Goal: Transaction & Acquisition: Purchase product/service

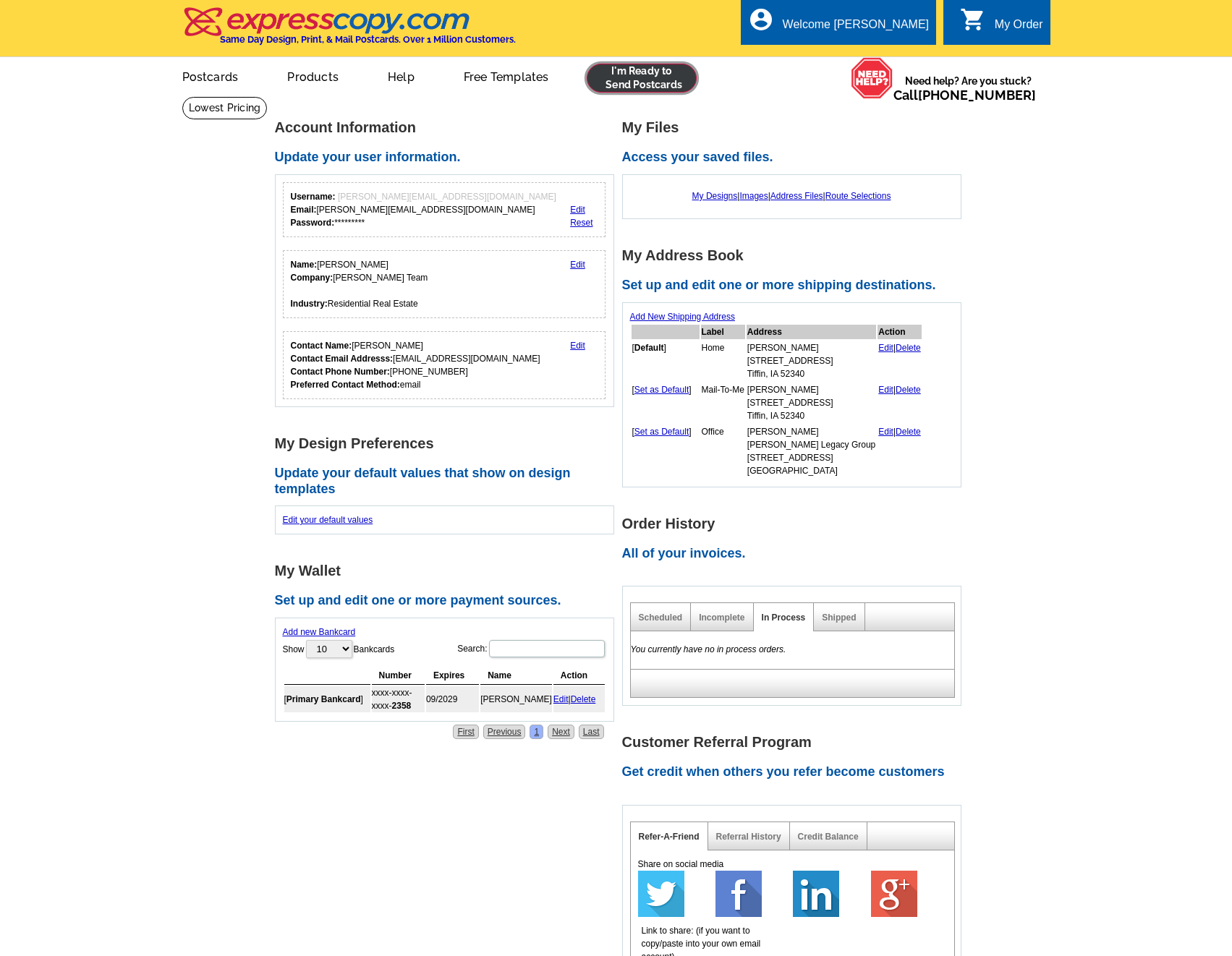
click at [626, 87] on link at bounding box center [642, 78] width 111 height 29
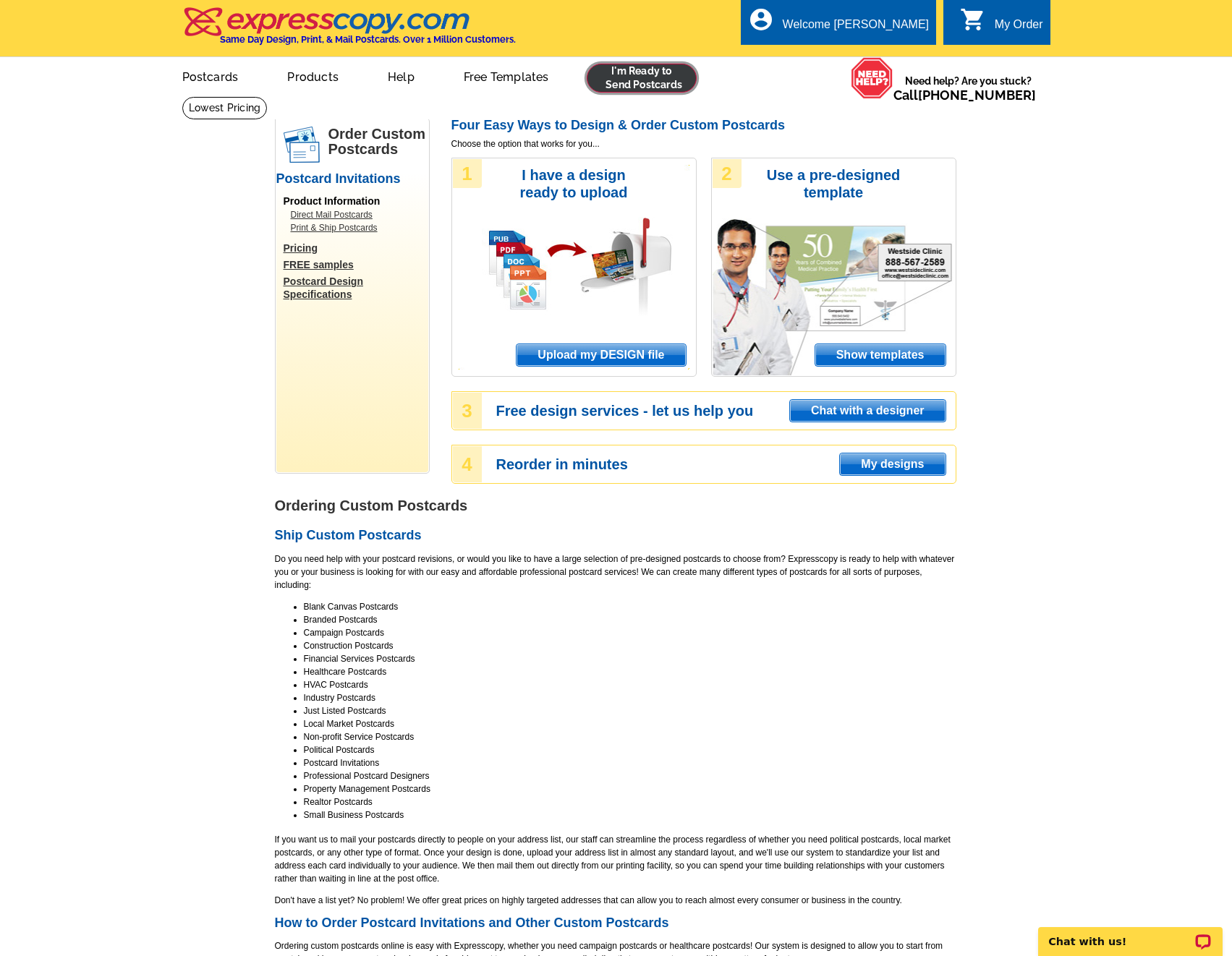
click at [664, 85] on link at bounding box center [642, 78] width 111 height 29
click at [629, 88] on link at bounding box center [642, 78] width 111 height 29
click at [587, 348] on span "Upload my DESIGN file" at bounding box center [600, 355] width 169 height 22
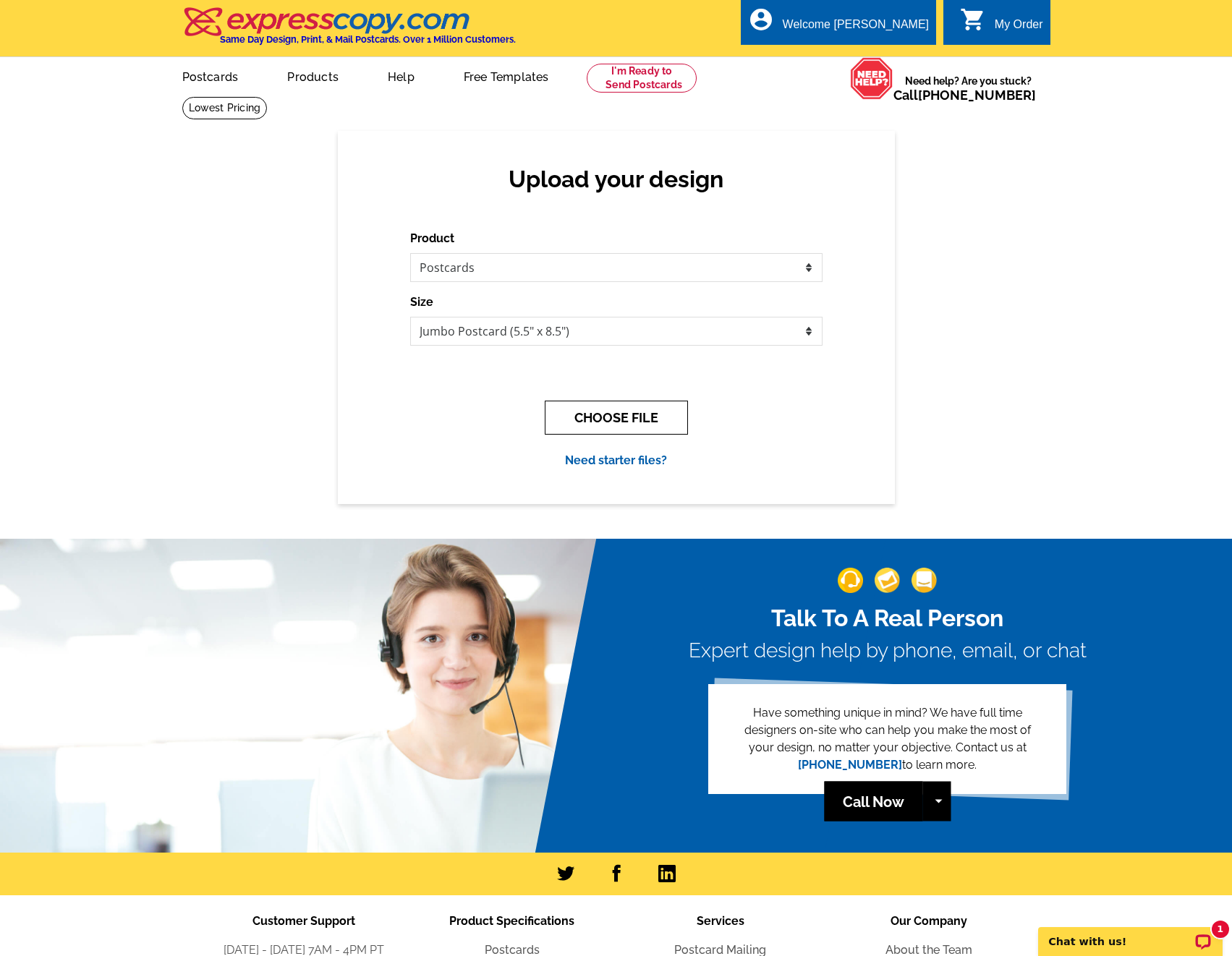
click at [600, 430] on button "CHOOSE FILE" at bounding box center [616, 418] width 143 height 34
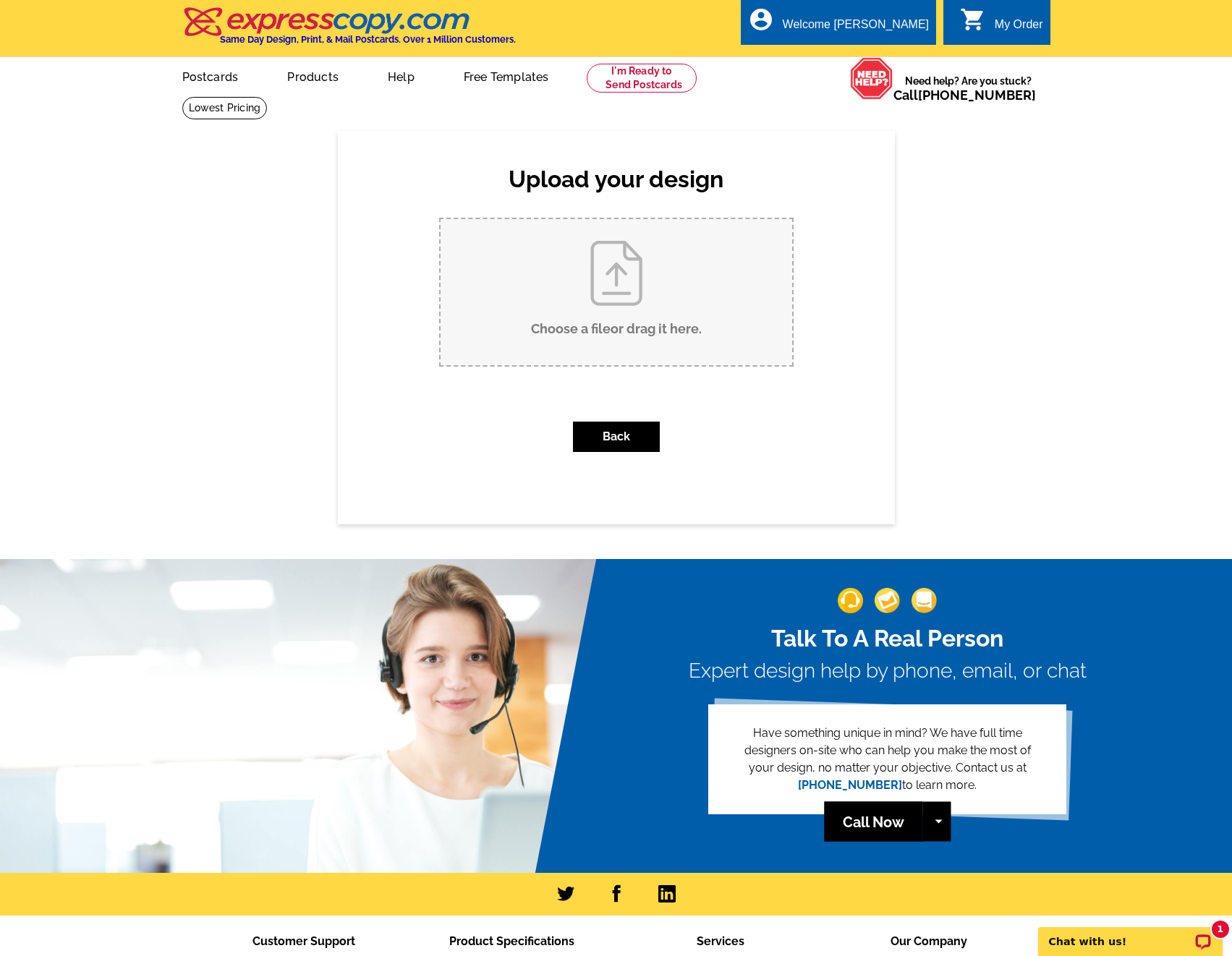
click at [595, 307] on input "Choose a file or drag it here ." at bounding box center [616, 292] width 351 height 146
type input "C:\fakepath\Copy of 521 E Goldfinch Dr NP.jpg"
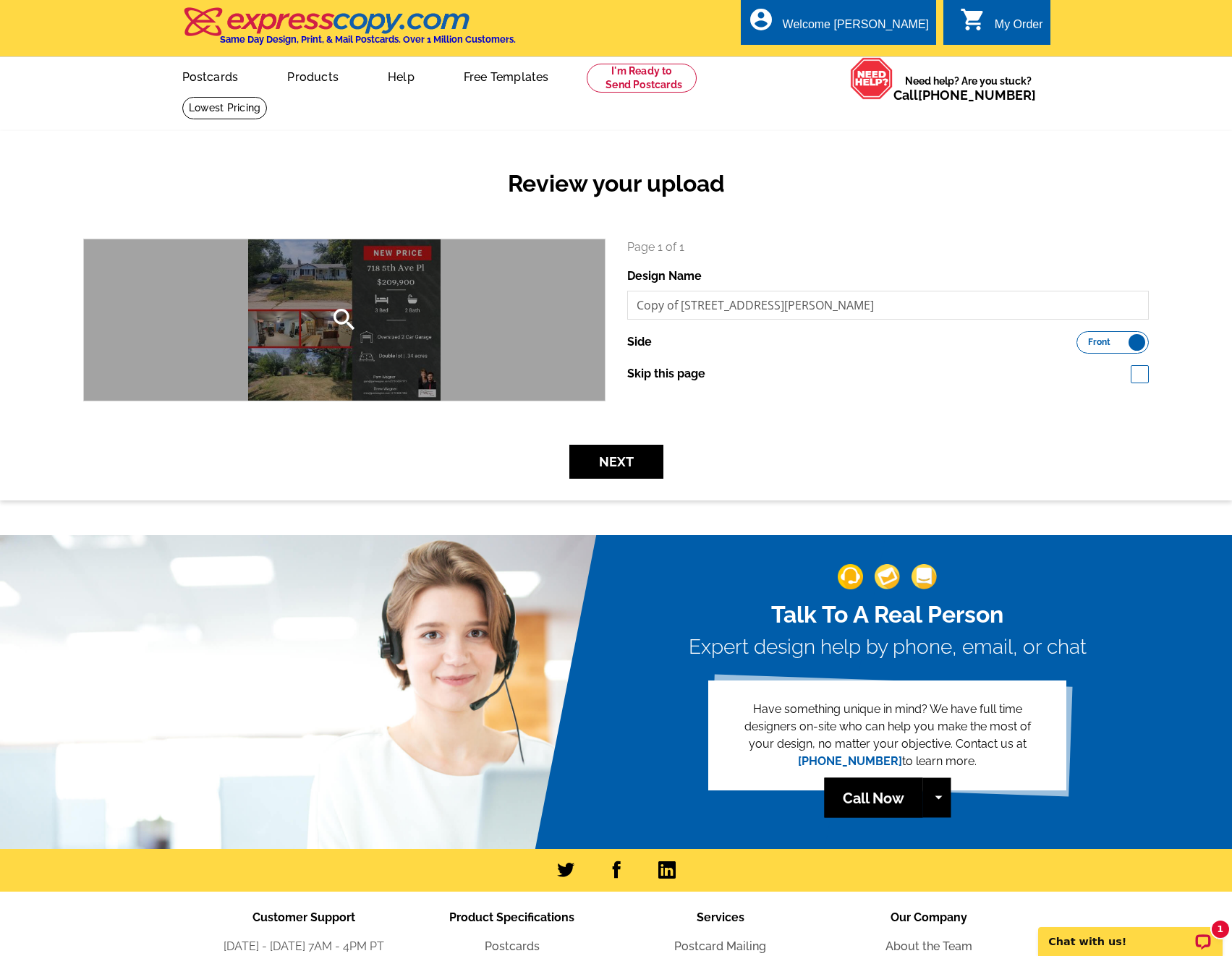
click at [334, 319] on icon "search" at bounding box center [345, 320] width 29 height 29
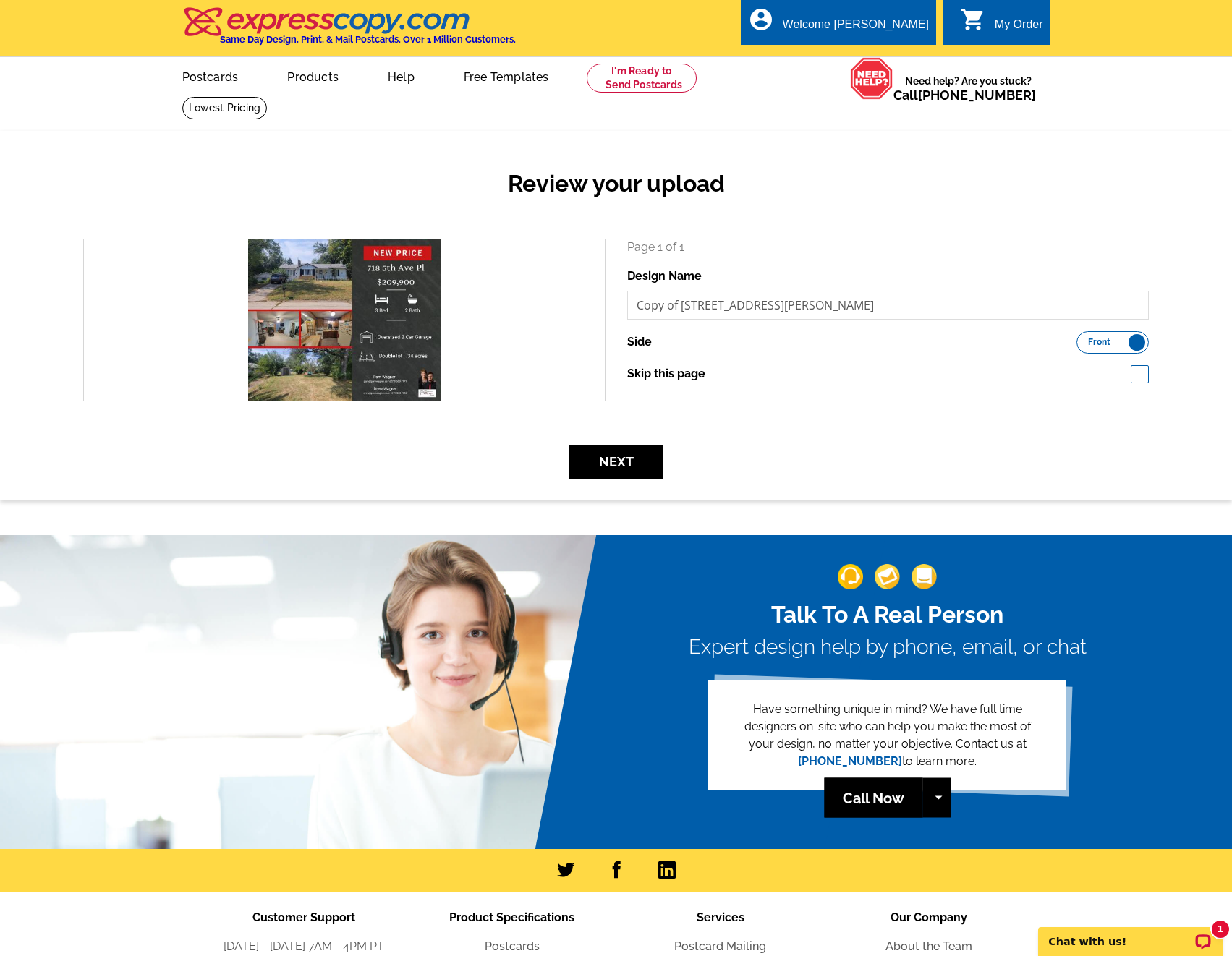
drag, startPoint x: 781, startPoint y: 387, endPoint x: 781, endPoint y: 375, distance: 12.0
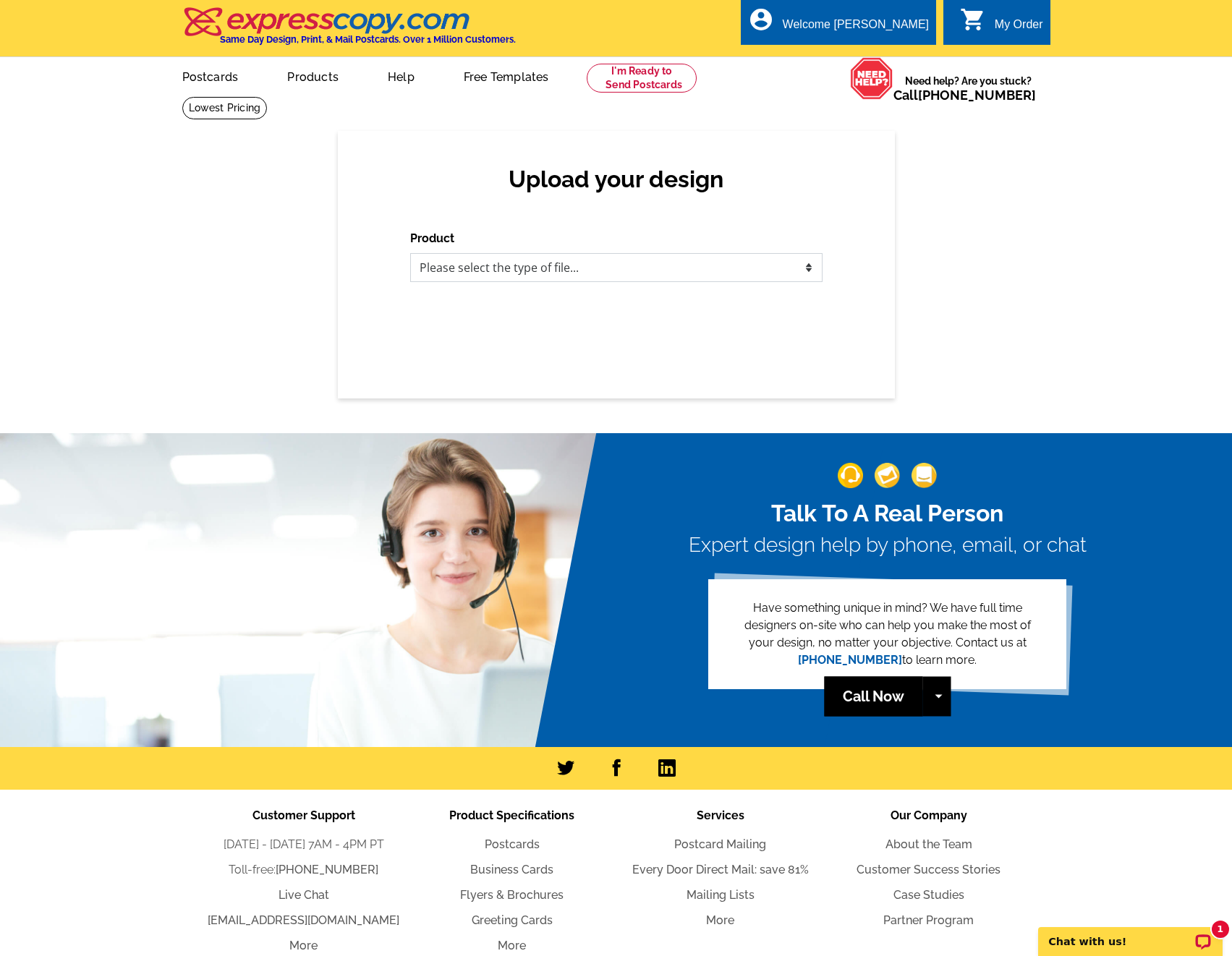
click at [591, 274] on select "Please select the type of file... Postcards Business Cards Letters and flyers G…" at bounding box center [616, 267] width 412 height 29
click at [964, 301] on div "Upload your design Product Please select the type of file... Postcards Business…" at bounding box center [616, 264] width 1232 height 267
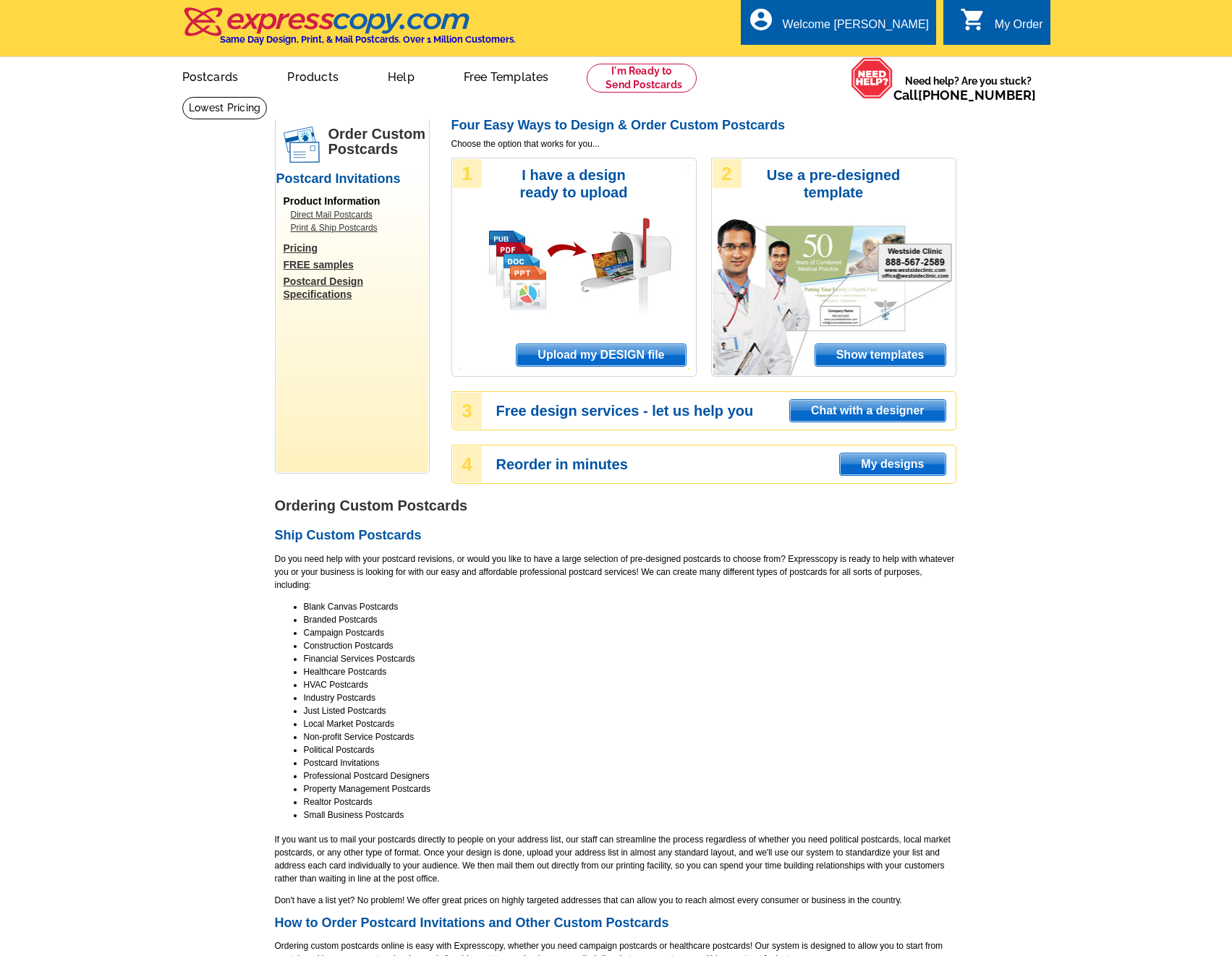
click at [583, 351] on span "Upload my DESIGN file" at bounding box center [600, 355] width 169 height 22
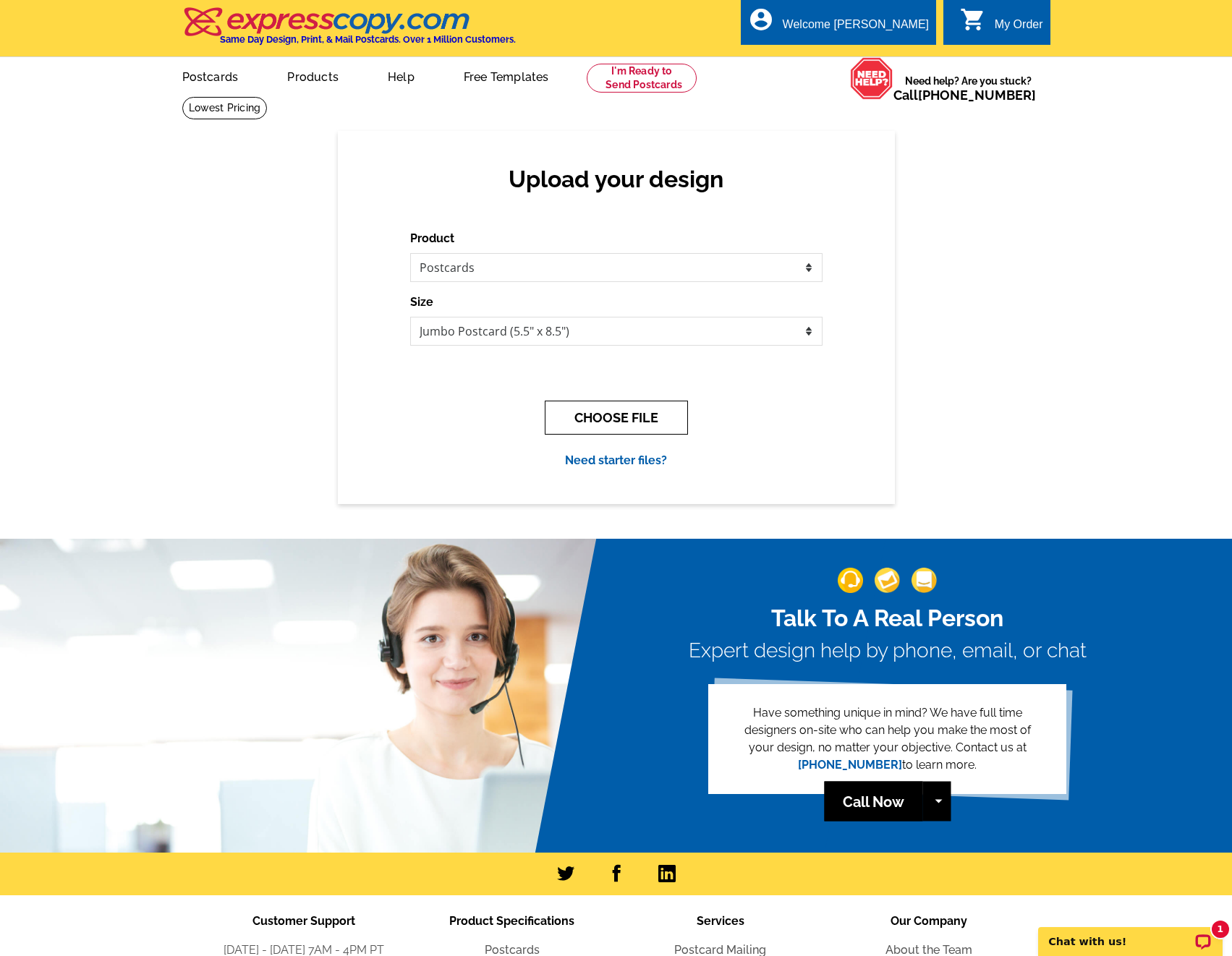
click at [602, 423] on button "CHOOSE FILE" at bounding box center [616, 418] width 143 height 34
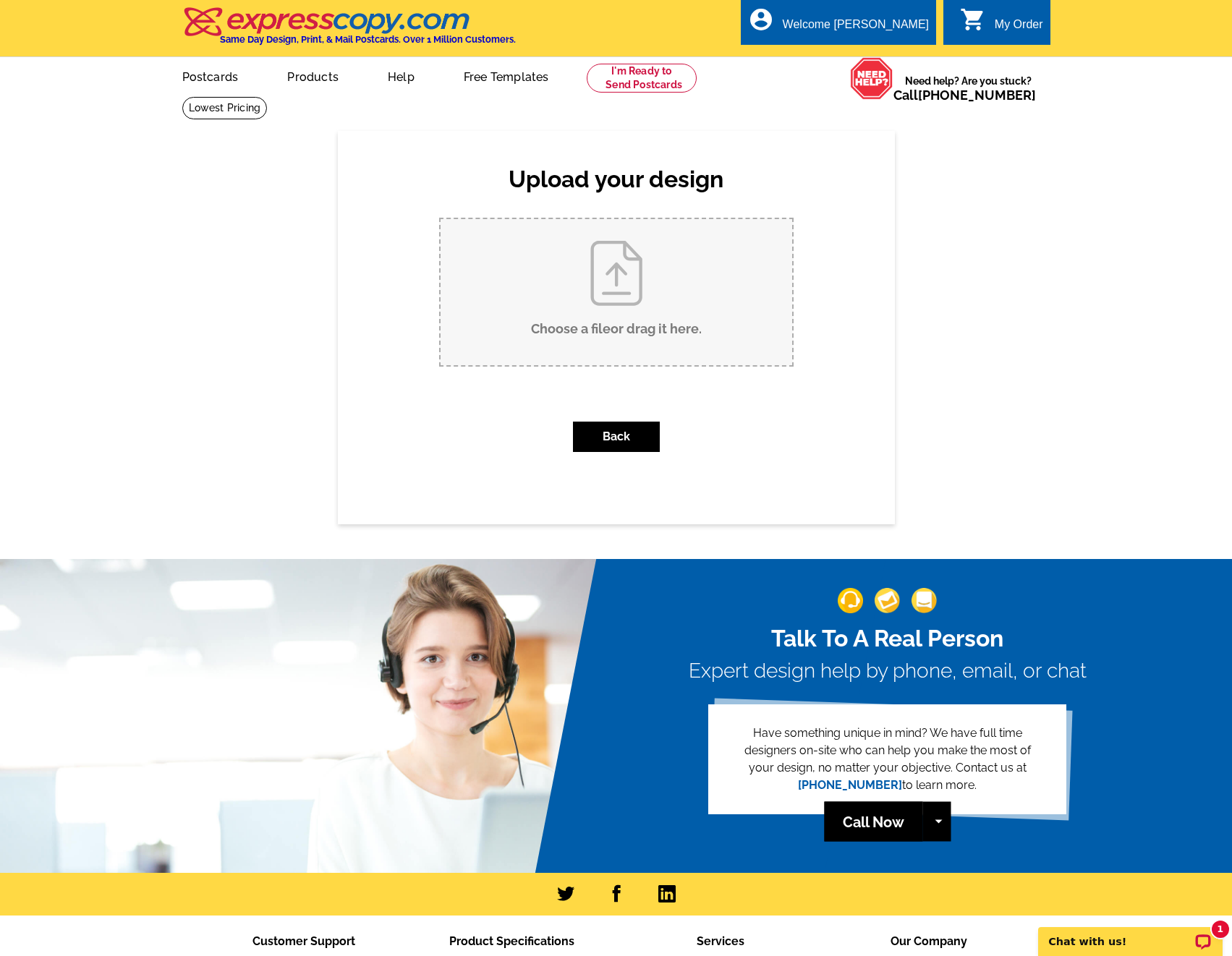
click at [653, 353] on input "Choose a file or drag it here ." at bounding box center [616, 292] width 351 height 146
type input "C:\fakepath\Copy of Copy of Copy of Copy of Copy of free (8.5 x 5.5 in) (2).pdf"
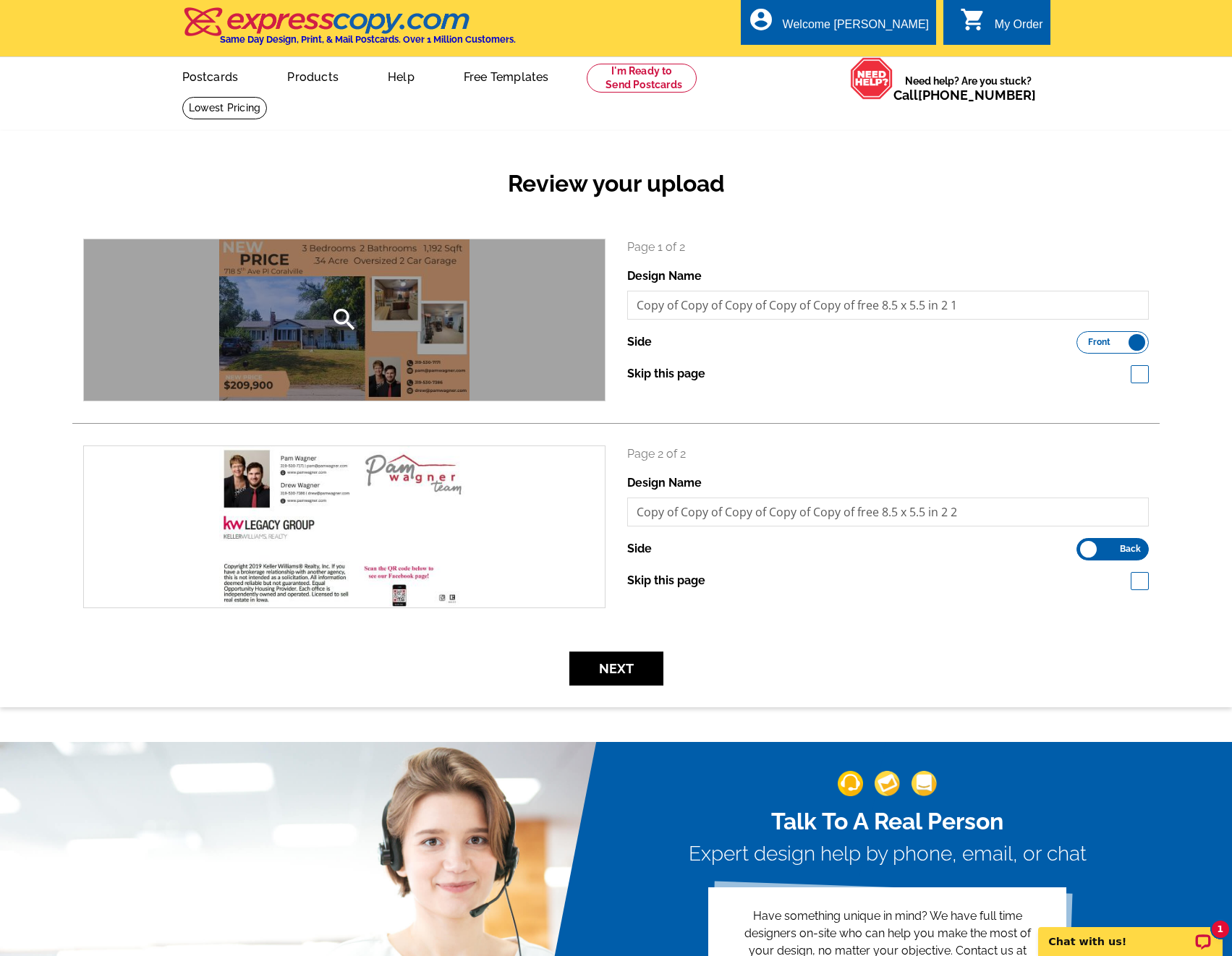
click at [357, 318] on icon "search" at bounding box center [345, 320] width 29 height 29
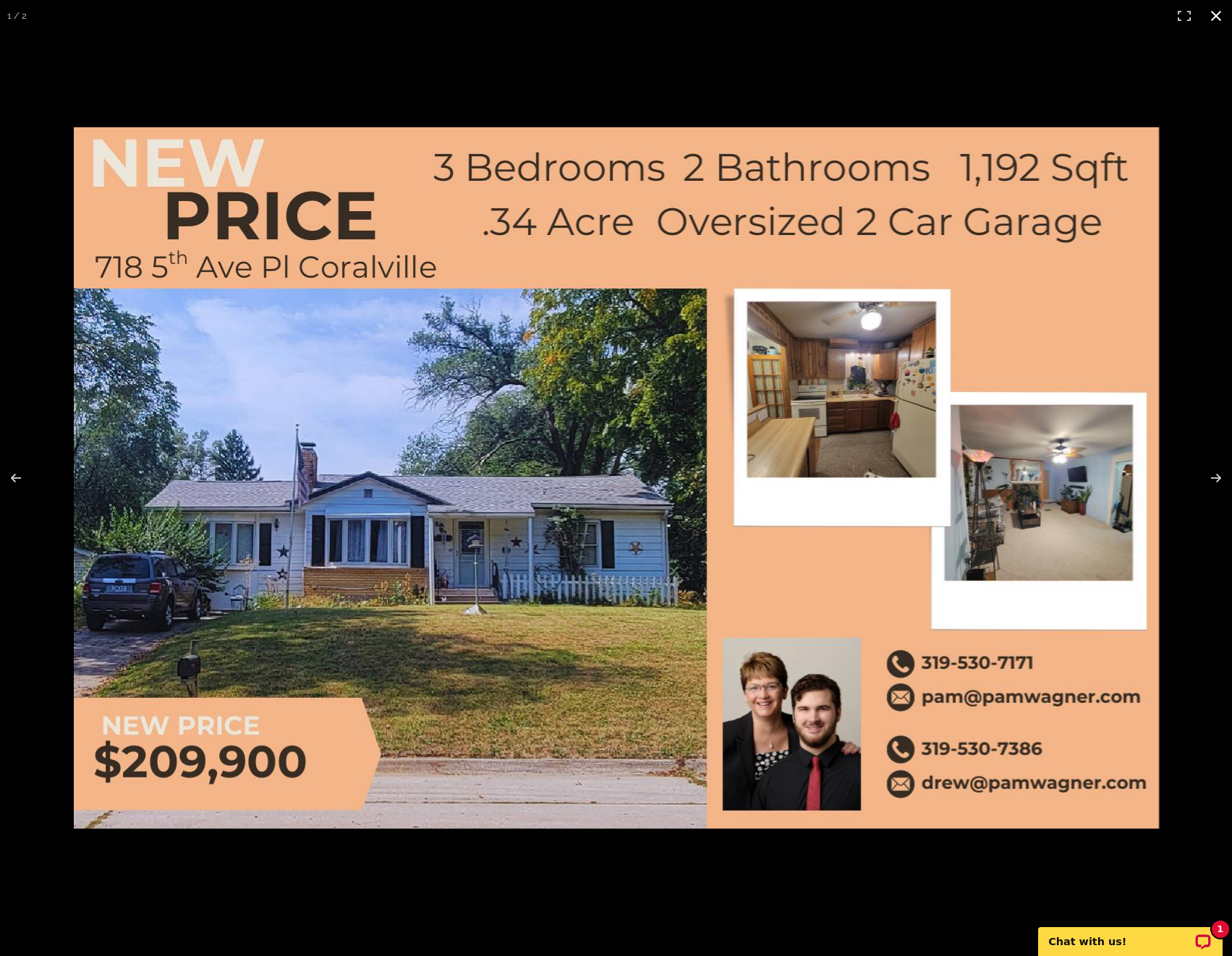
drag, startPoint x: 1221, startPoint y: 13, endPoint x: 1211, endPoint y: 19, distance: 11.7
click at [1221, 13] on button at bounding box center [1215, 15] width 31 height 31
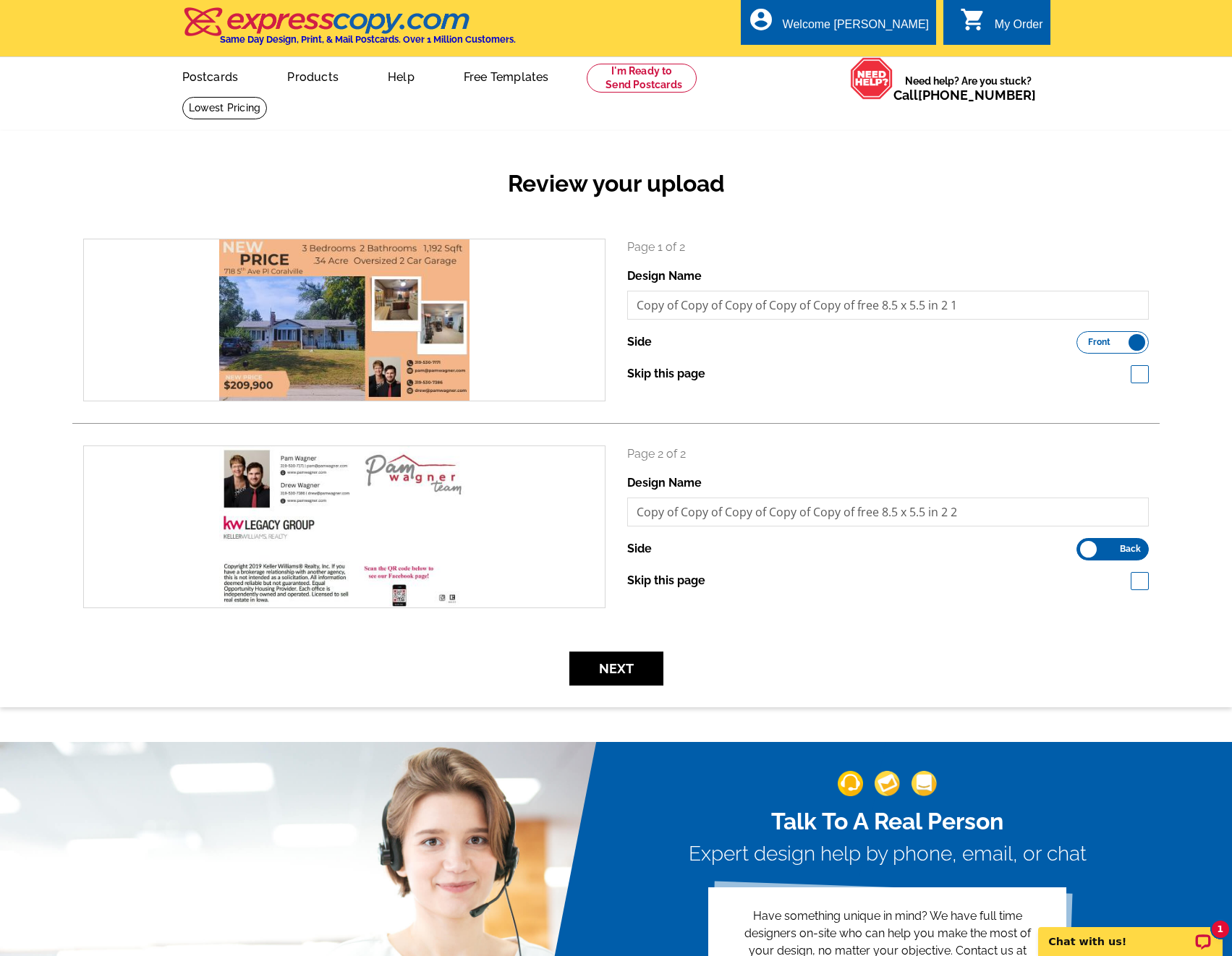
drag, startPoint x: 745, startPoint y: 483, endPoint x: 735, endPoint y: 477, distance: 11.7
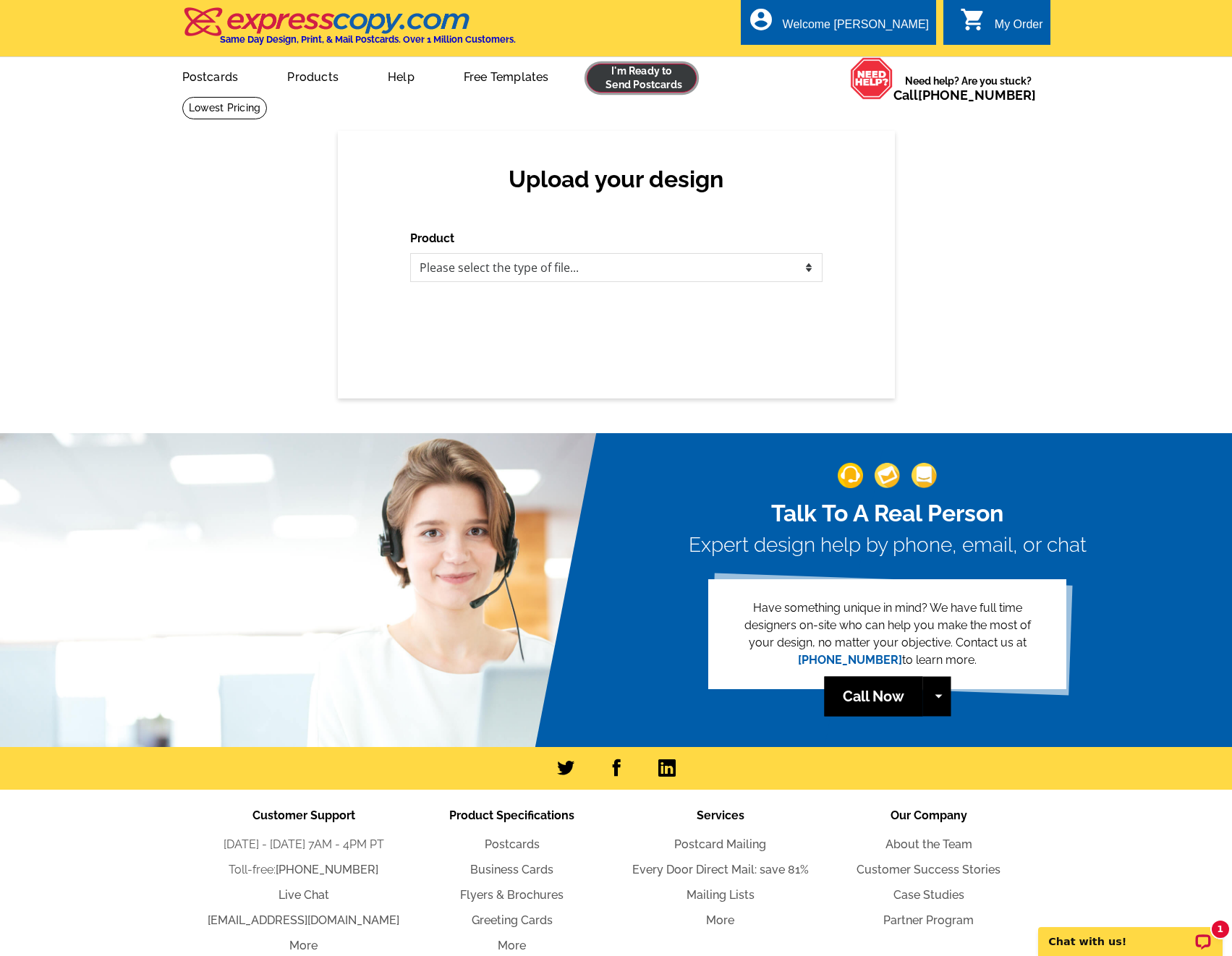
click at [662, 87] on link at bounding box center [642, 78] width 111 height 29
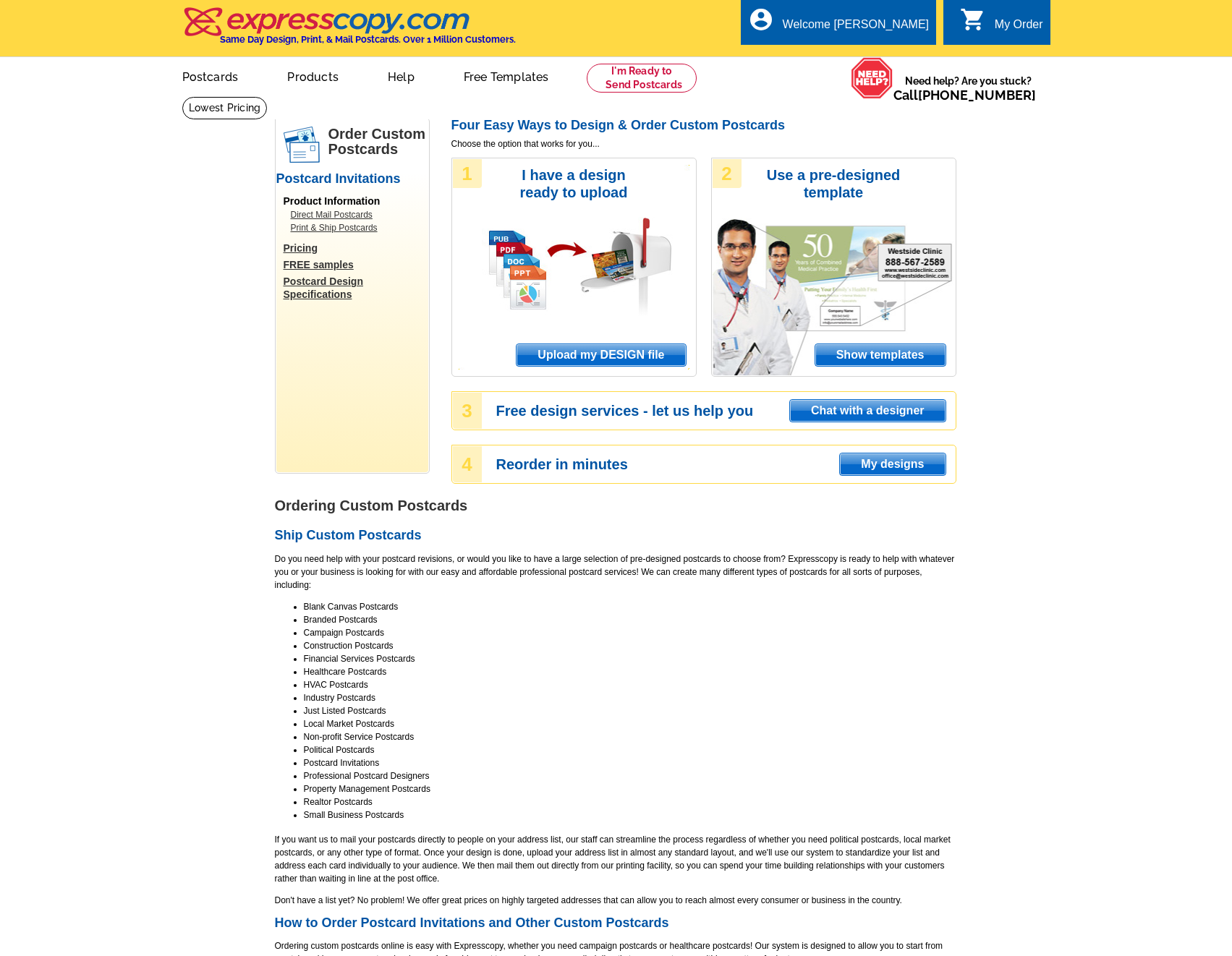
click at [628, 349] on span "Upload my DESIGN file" at bounding box center [600, 355] width 169 height 22
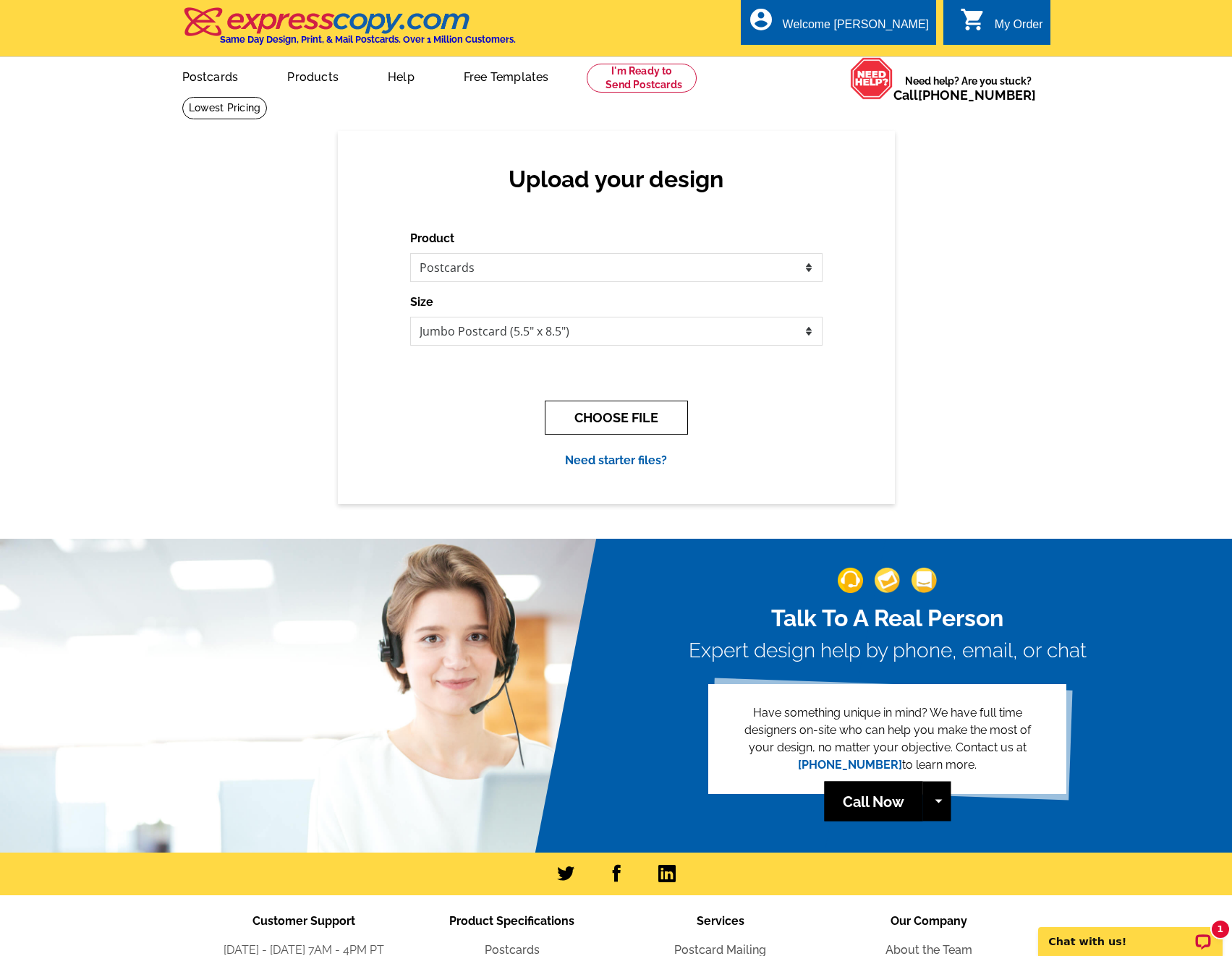
drag, startPoint x: 567, startPoint y: 414, endPoint x: 360, endPoint y: 414, distance: 207.0
click at [567, 414] on button "CHOOSE FILE" at bounding box center [616, 418] width 143 height 34
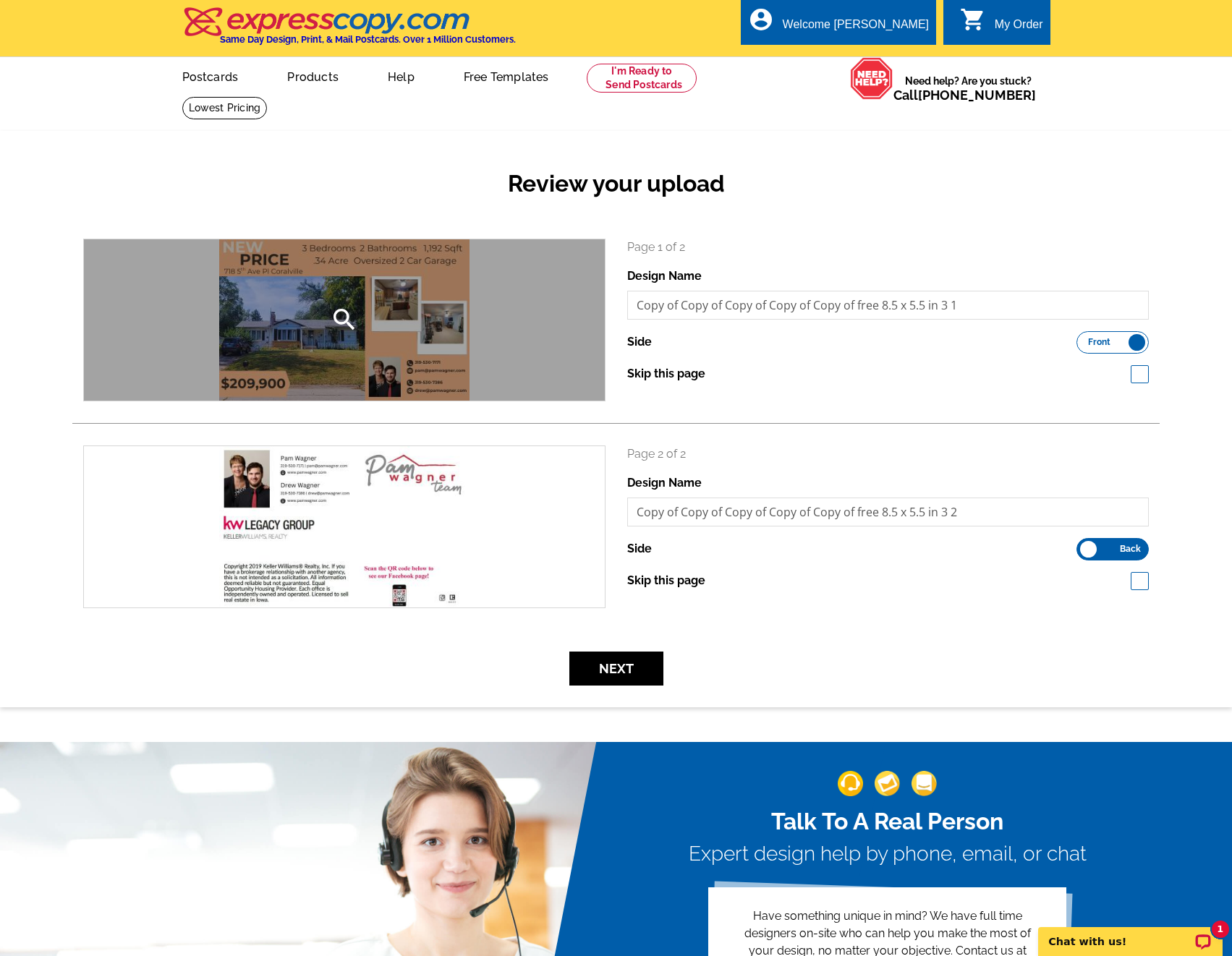
click at [350, 309] on icon "search" at bounding box center [345, 320] width 29 height 29
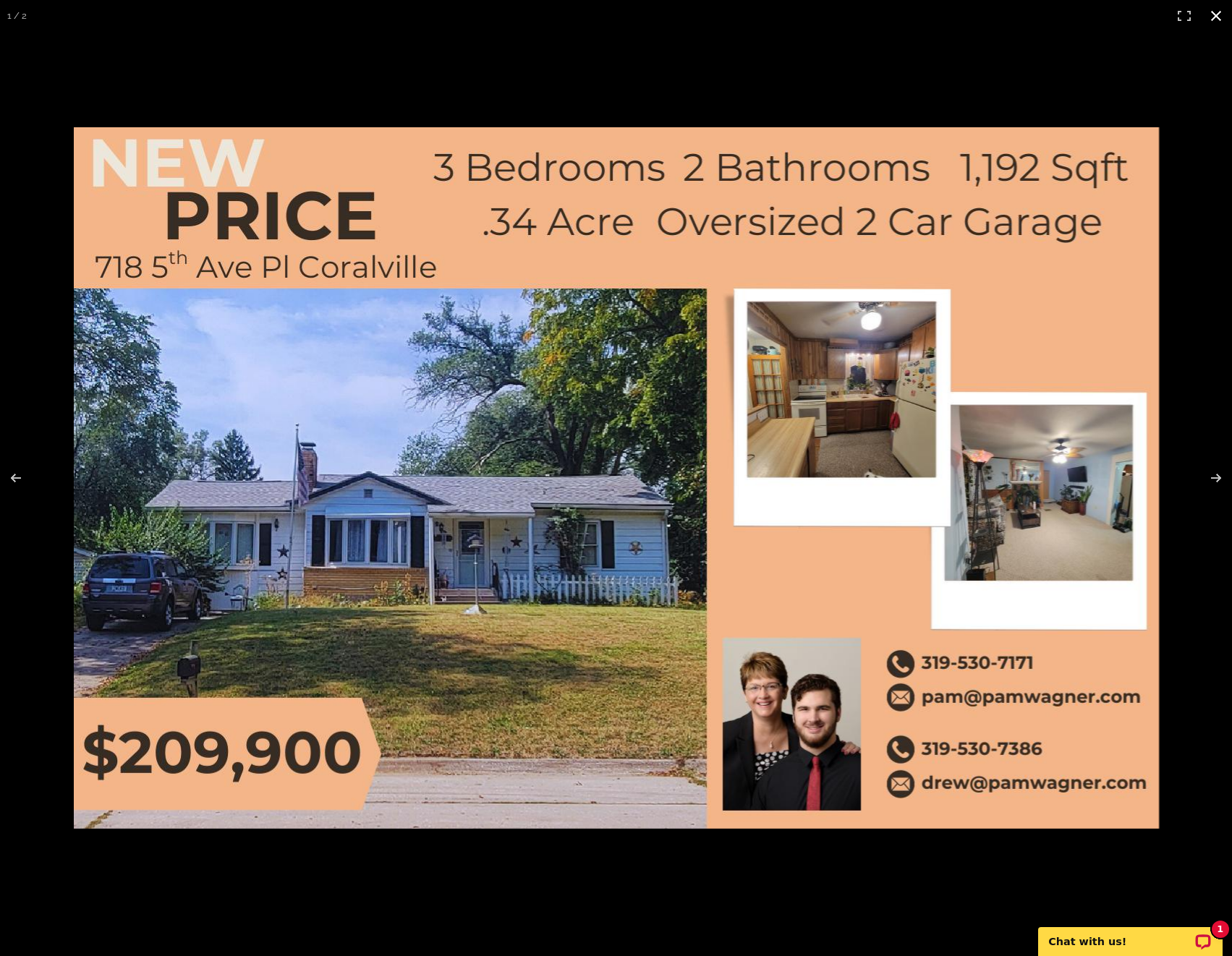
click at [581, 868] on div at bounding box center [616, 548] width 1085 height 842
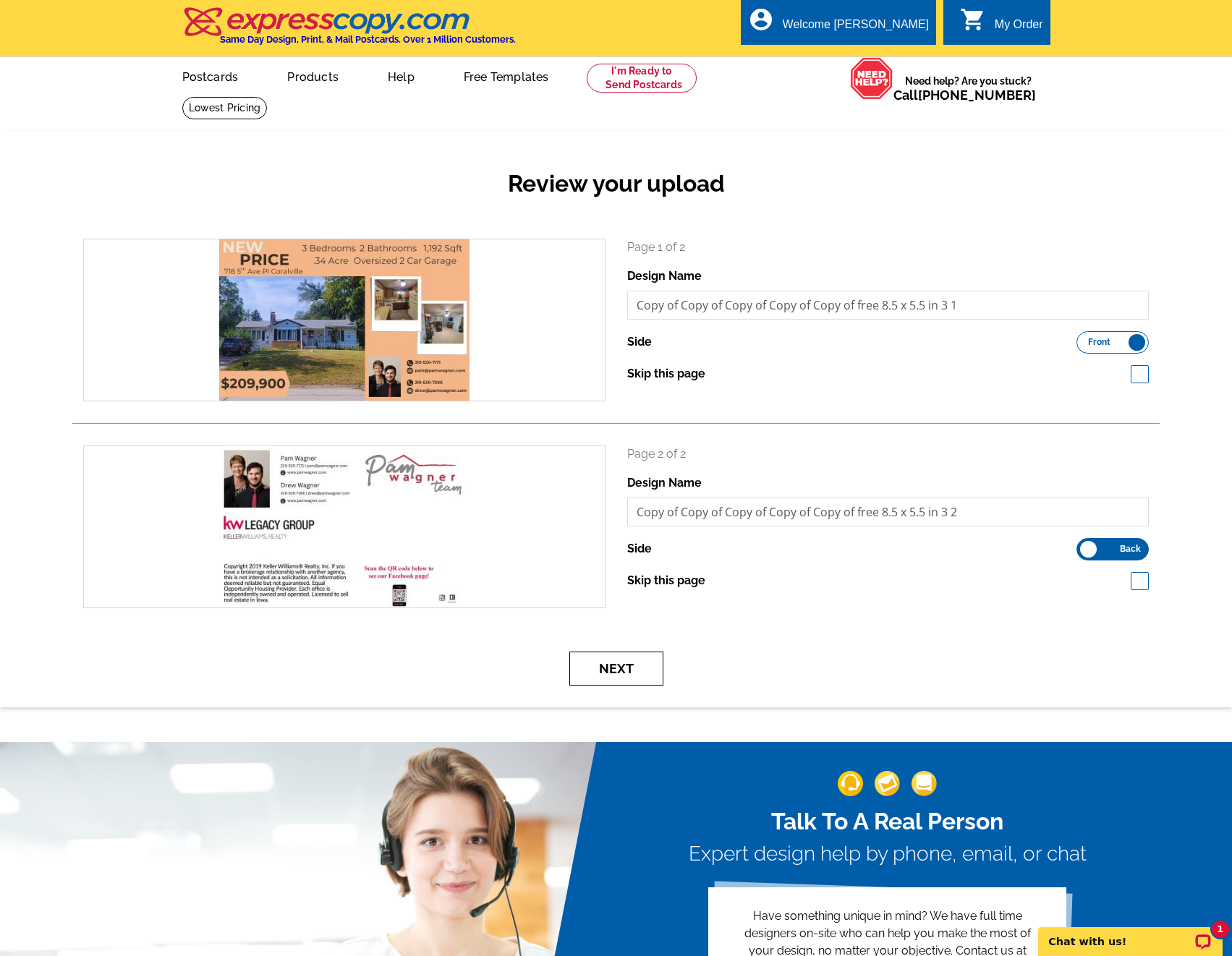
click at [619, 665] on button "Next" at bounding box center [616, 669] width 94 height 34
click at [1175, 932] on div "1 Chat with us!" at bounding box center [1130, 942] width 184 height 29
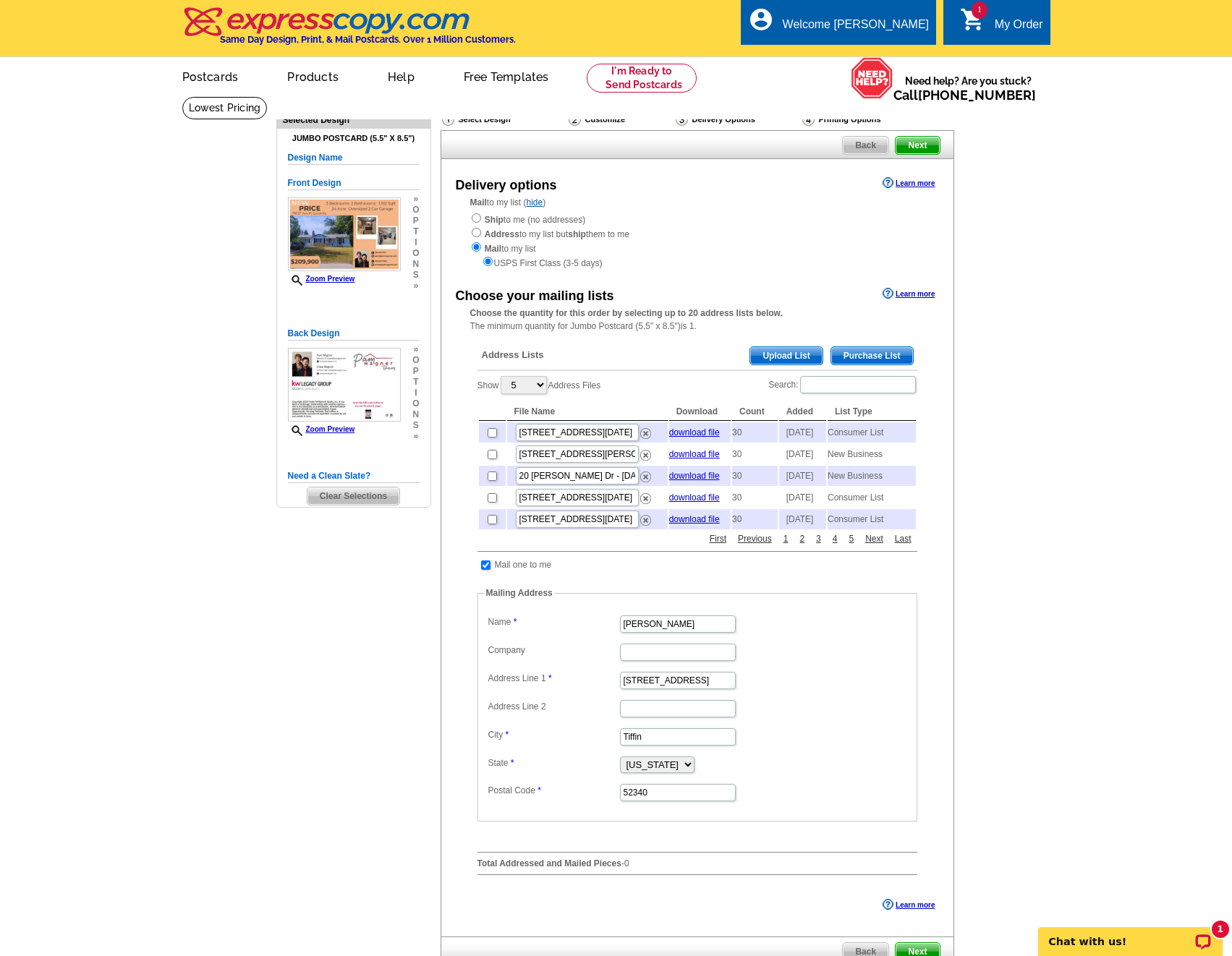
click at [846, 353] on span "Purchase List" at bounding box center [872, 356] width 82 height 17
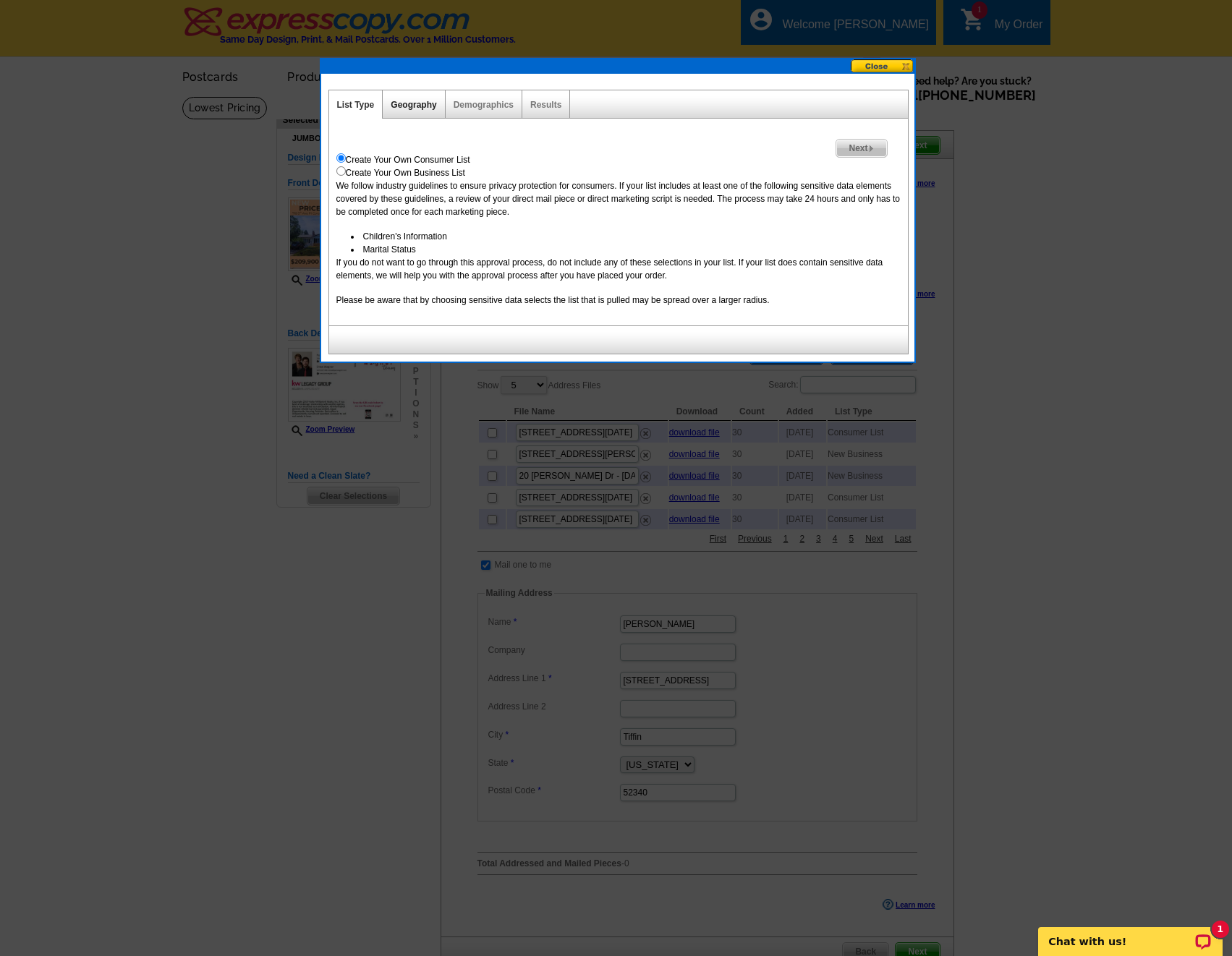
click at [405, 104] on link "Geography" at bounding box center [413, 105] width 46 height 10
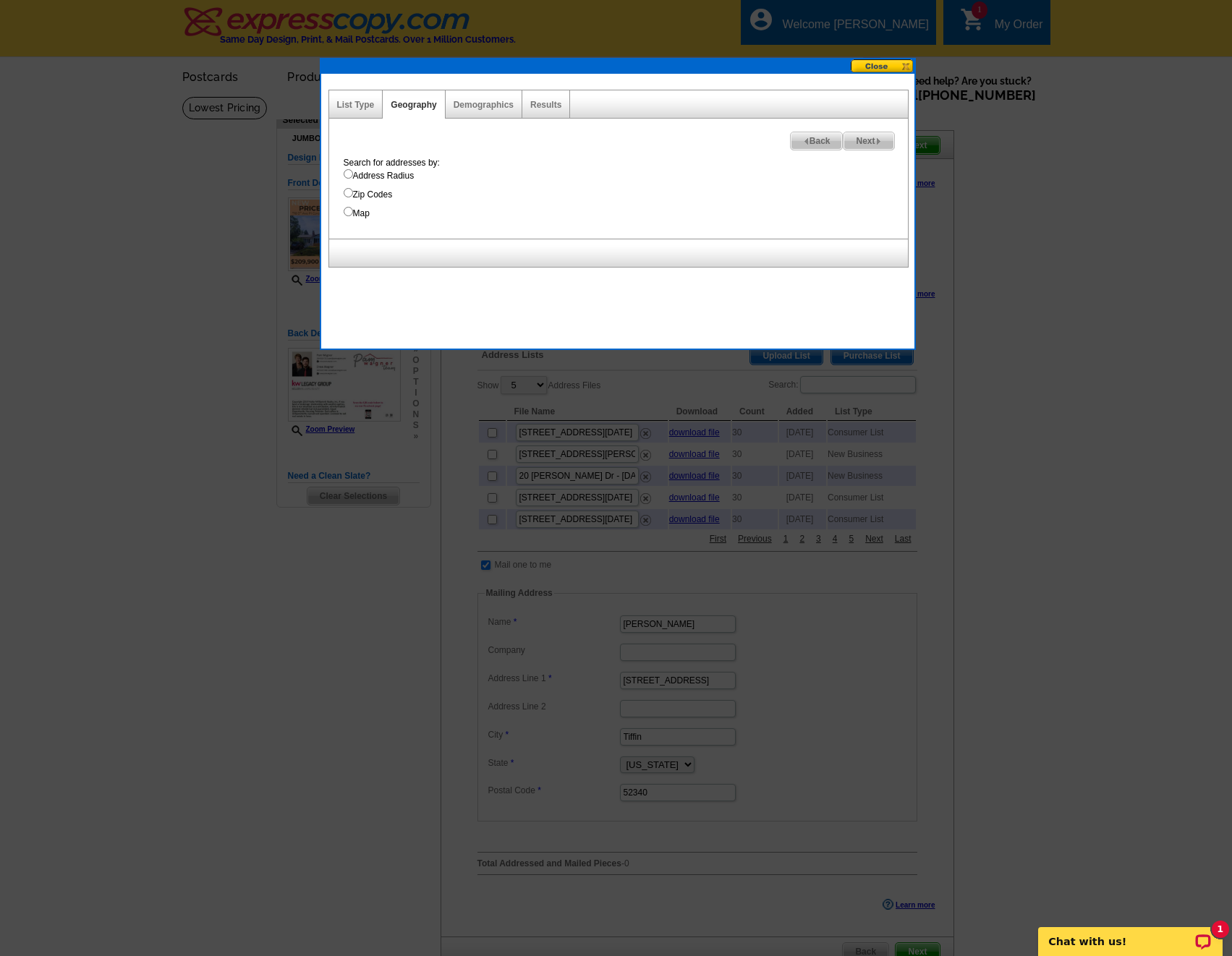
click at [351, 174] on input "Address Radius" at bounding box center [348, 174] width 10 height 10
radio input "true"
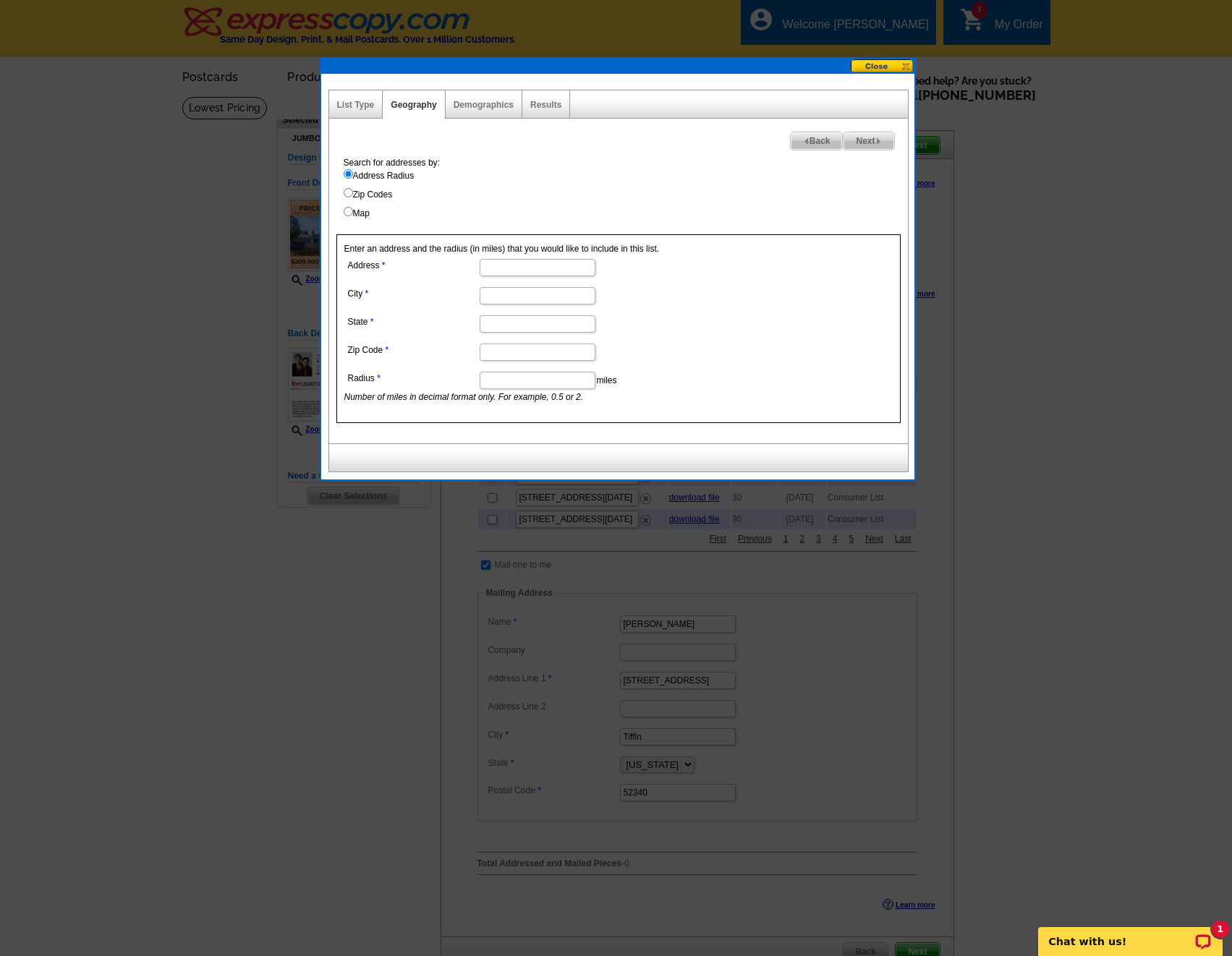
click at [546, 259] on dd at bounding box center [536, 266] width 385 height 22
click at [522, 268] on input "Address" at bounding box center [537, 267] width 115 height 17
type input "[STREET_ADDRESS]"
type input "[GEOGRAPHIC_DATA]"
type input "[US_STATE]"
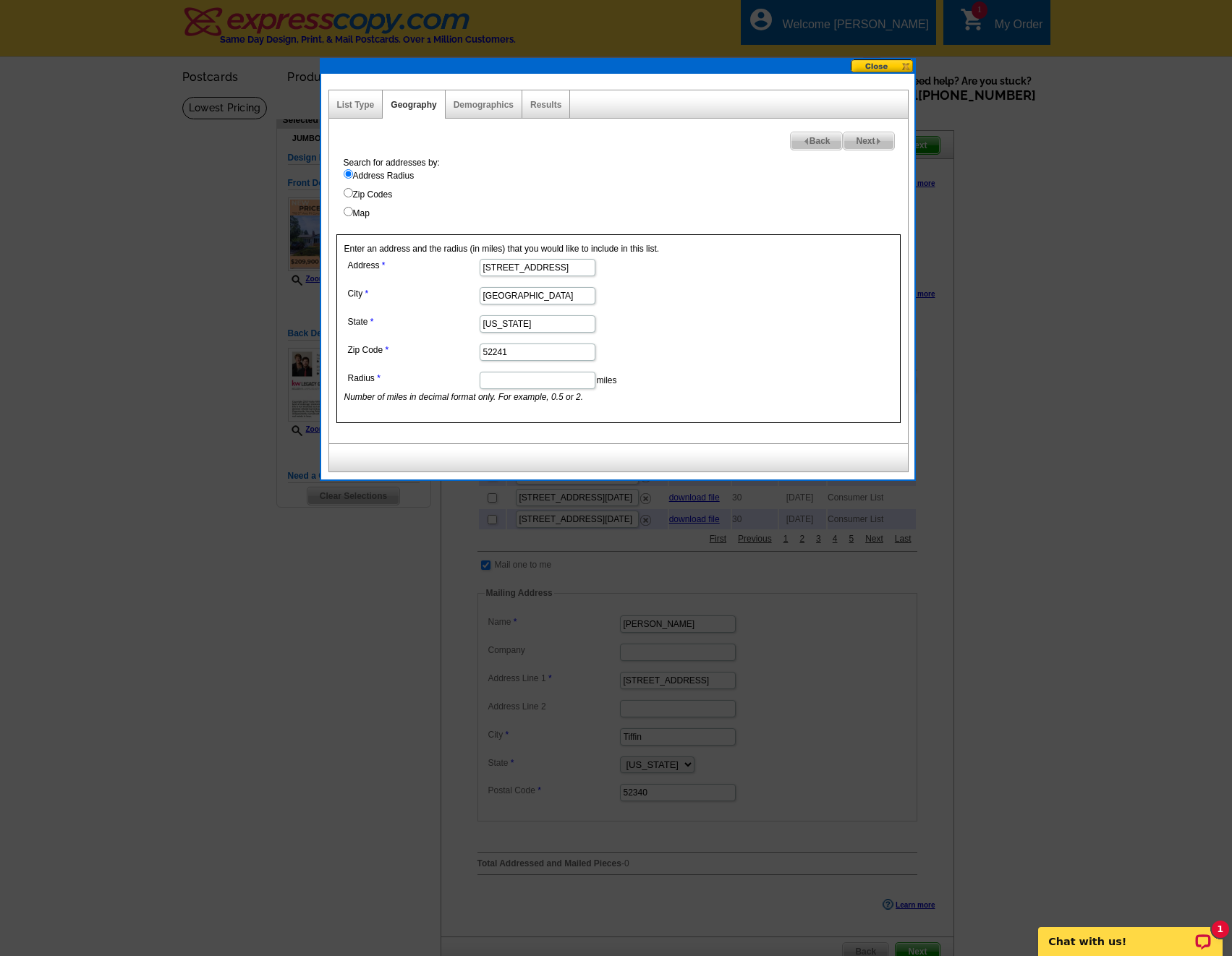
type input "52241"
click at [563, 371] on dd "miles Number of miles in decimal format only. For example, 0.5 or 2." at bounding box center [536, 385] width 385 height 35
click at [554, 379] on input "Radius" at bounding box center [537, 381] width 115 height 17
type input ".05"
click at [872, 148] on span "Next" at bounding box center [868, 141] width 50 height 17
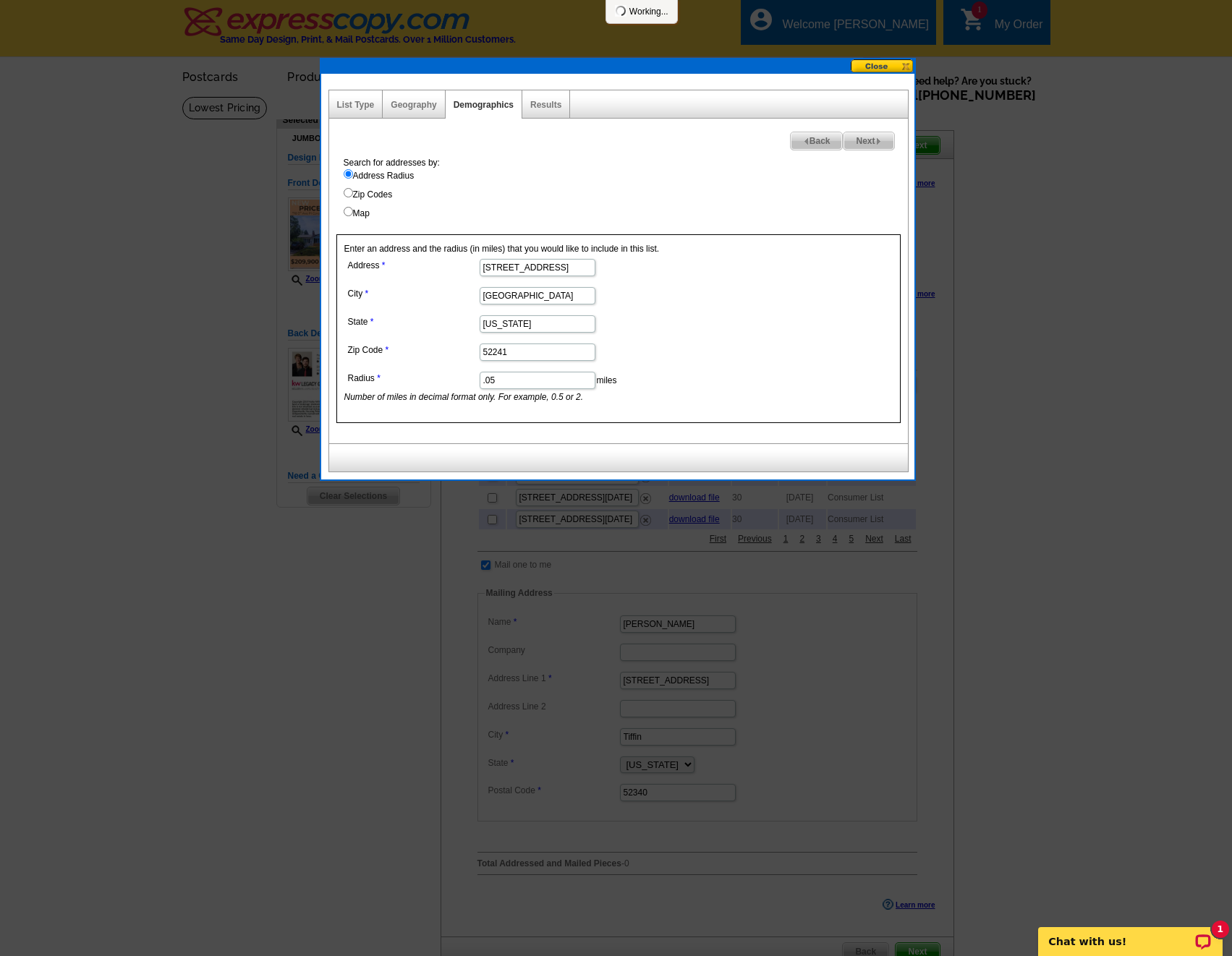
select select
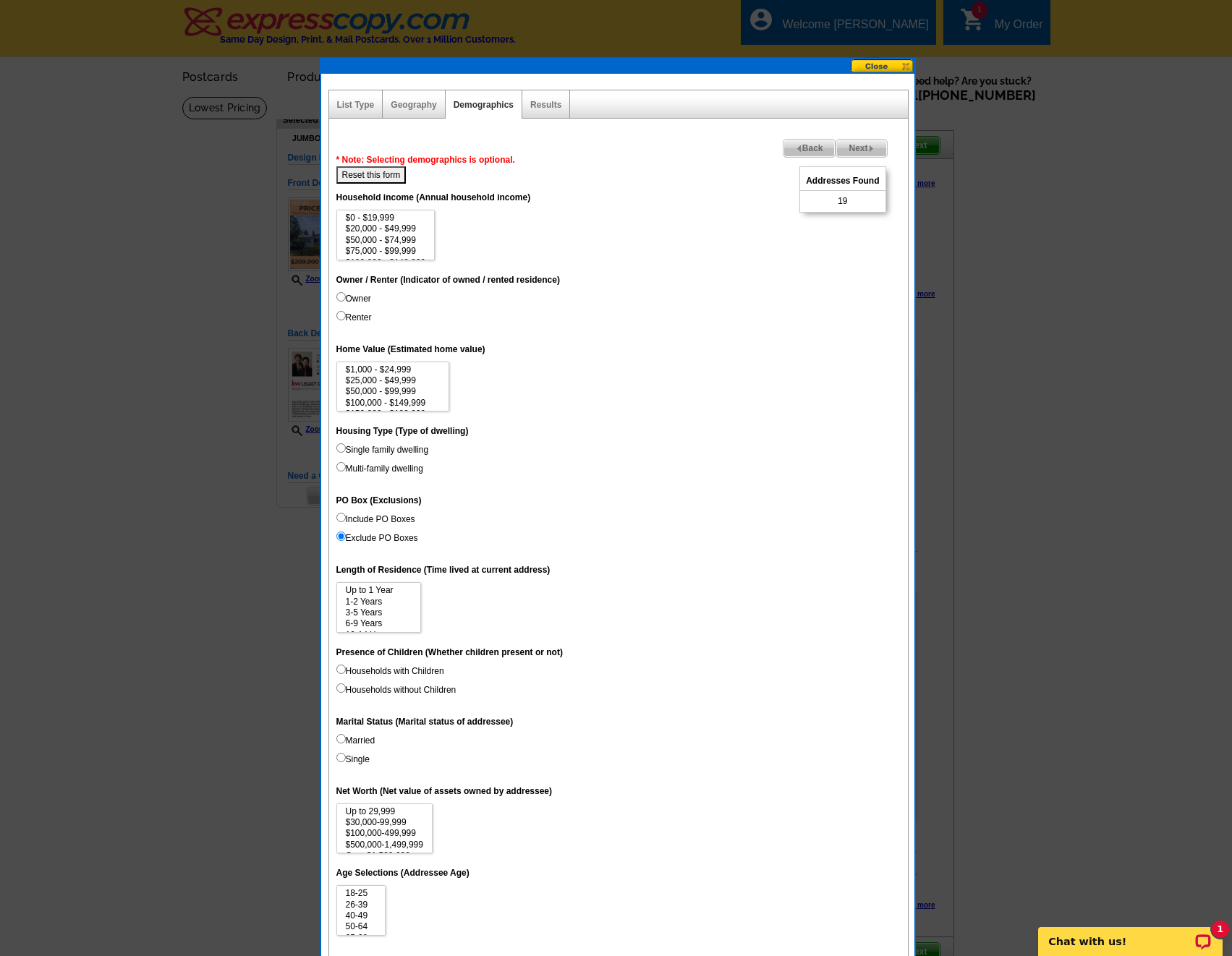
click at [810, 150] on span "Back" at bounding box center [809, 148] width 52 height 17
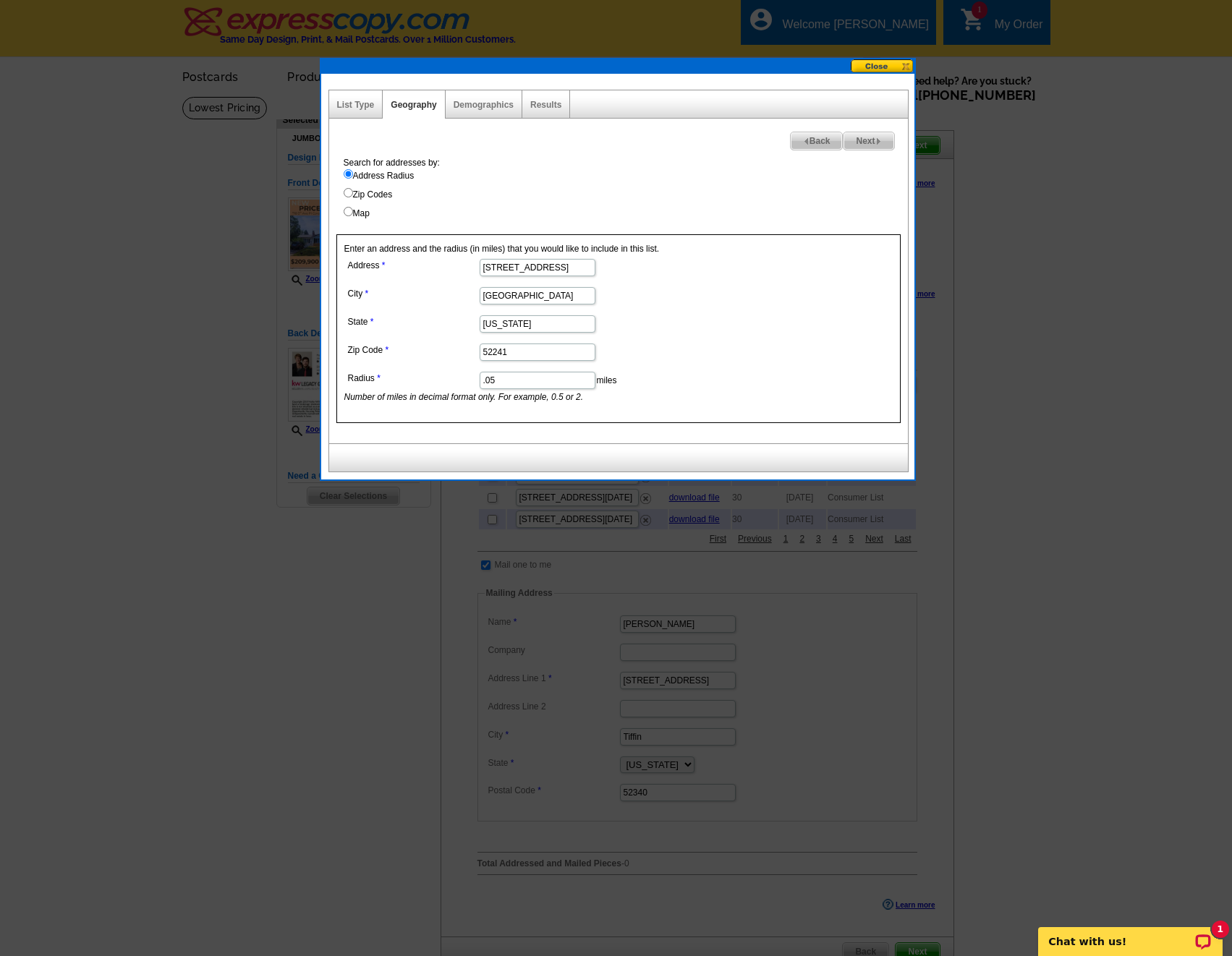
click at [516, 375] on input ".05" at bounding box center [537, 381] width 115 height 17
type input ".06"
click at [849, 144] on span "Next" at bounding box center [868, 141] width 50 height 17
select select
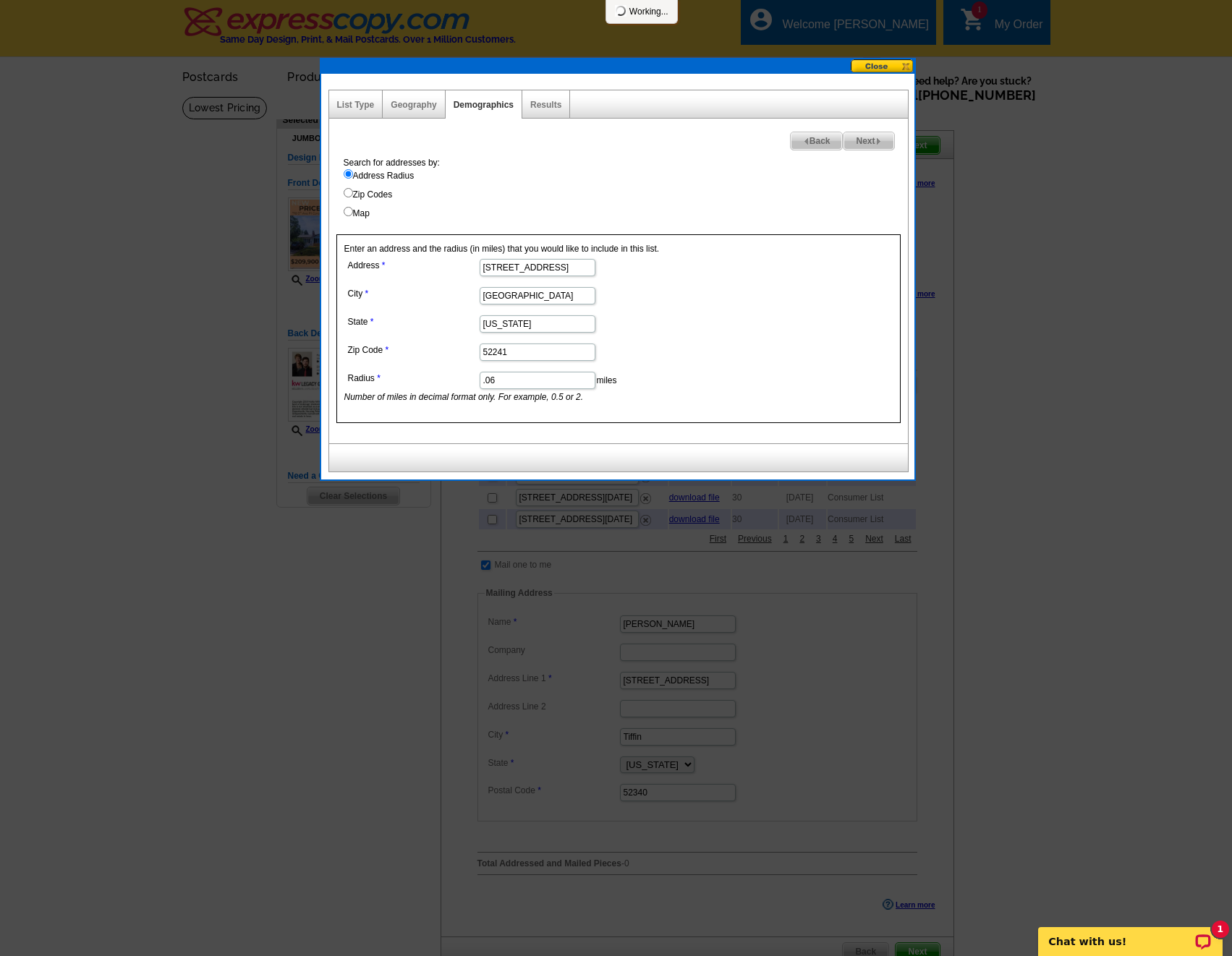
select select
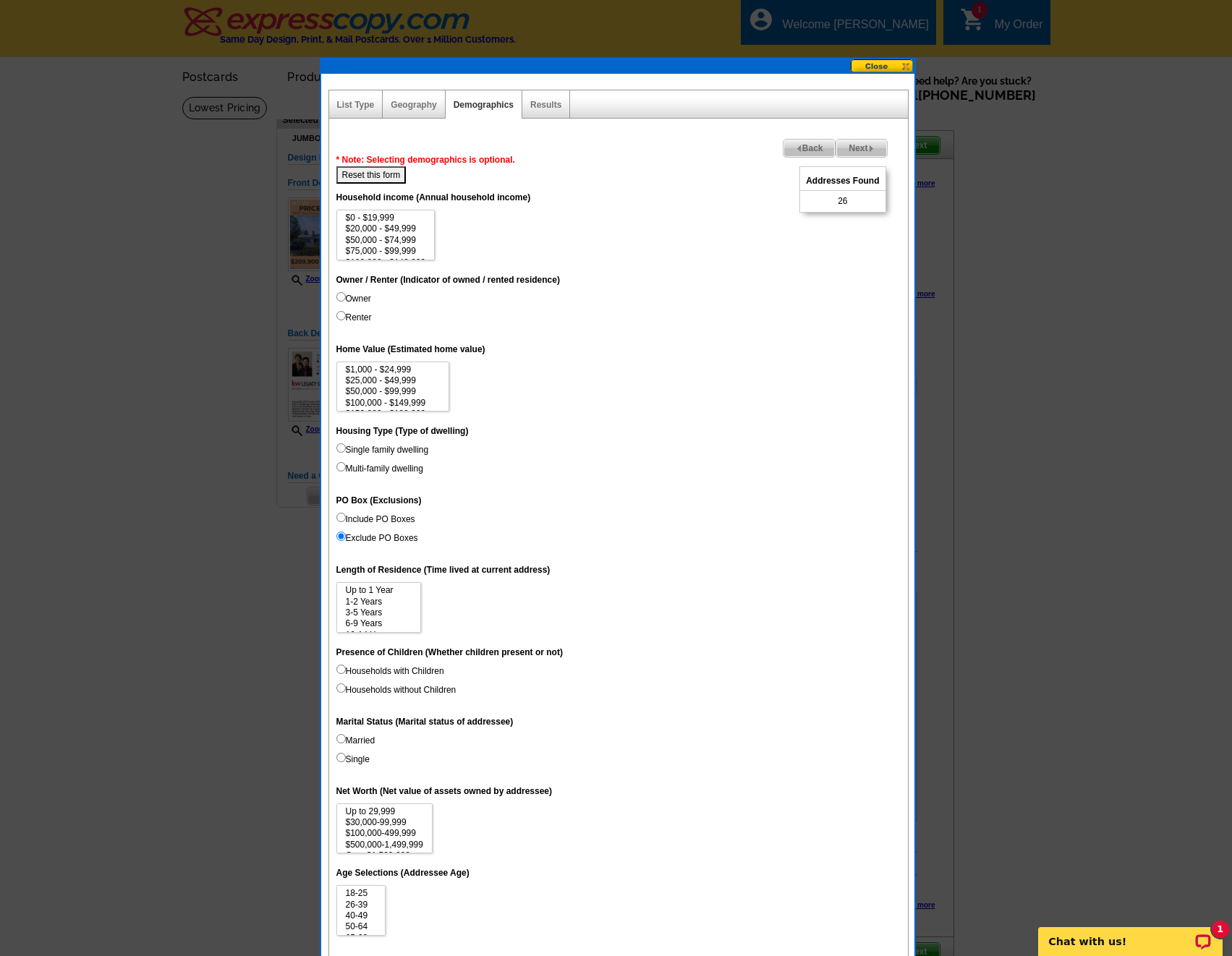
click at [821, 155] on span "Back" at bounding box center [809, 148] width 52 height 17
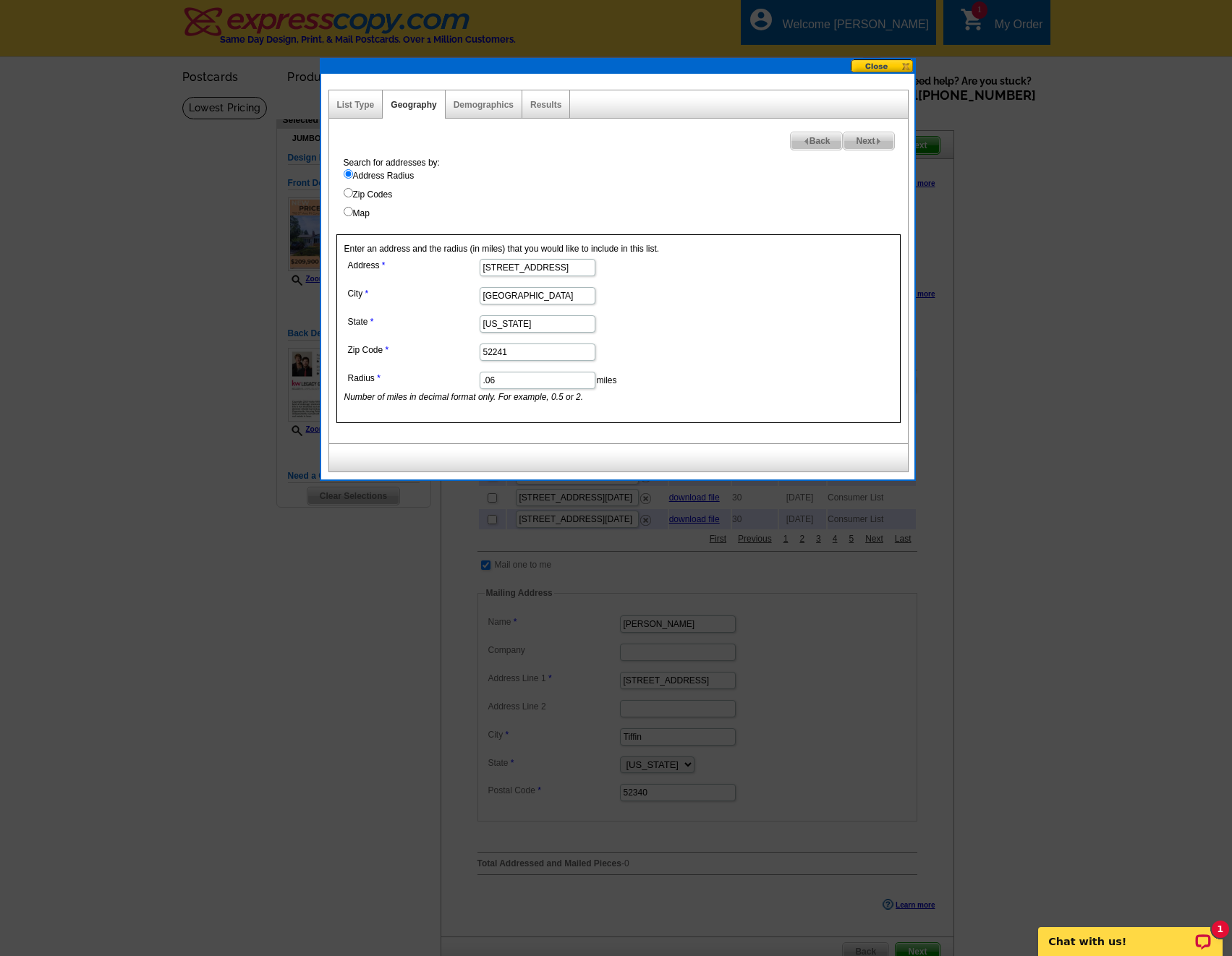
click at [553, 381] on input ".06" at bounding box center [537, 381] width 115 height 17
type input ".07"
click at [857, 136] on span "Next" at bounding box center [868, 141] width 50 height 17
select select
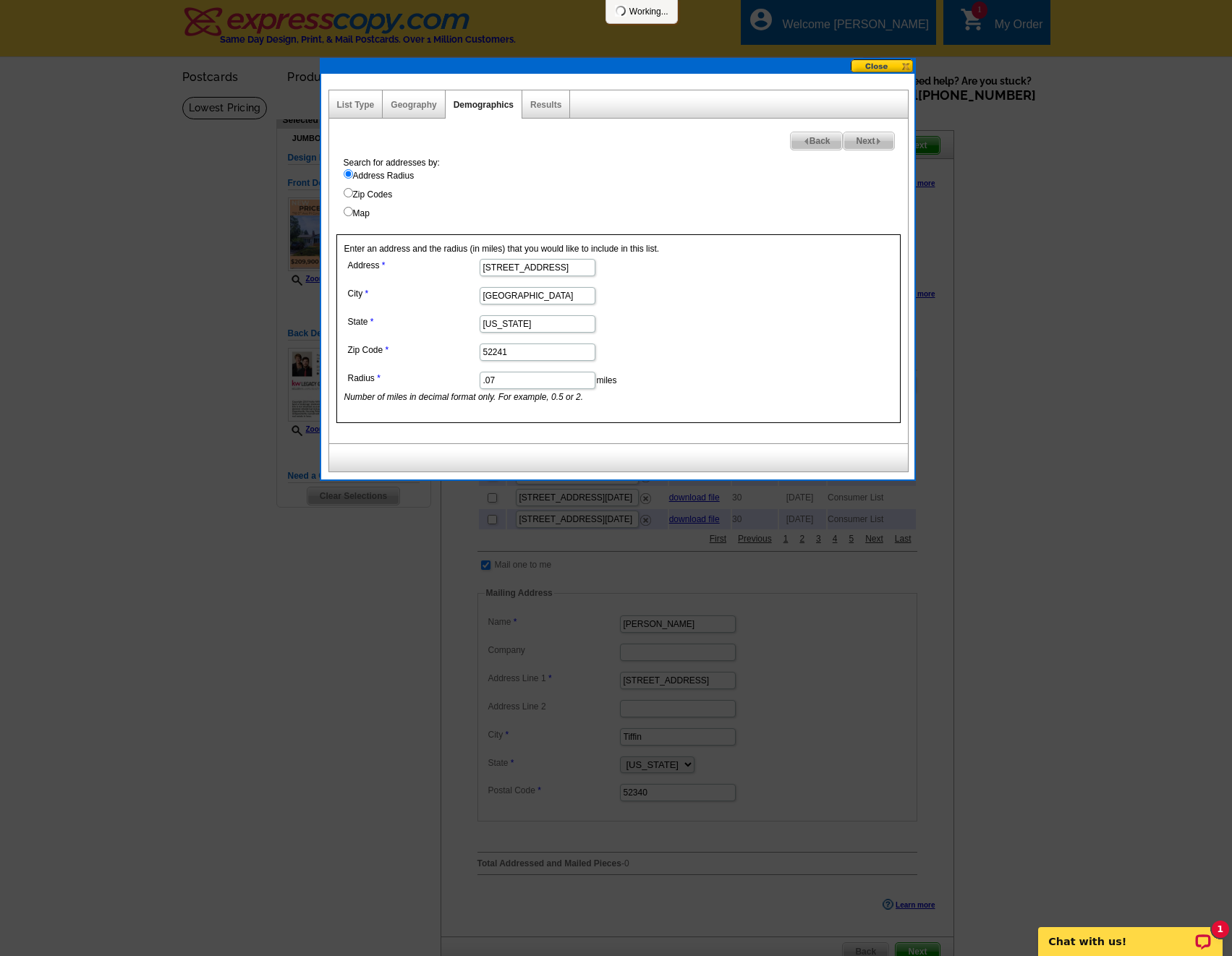
select select
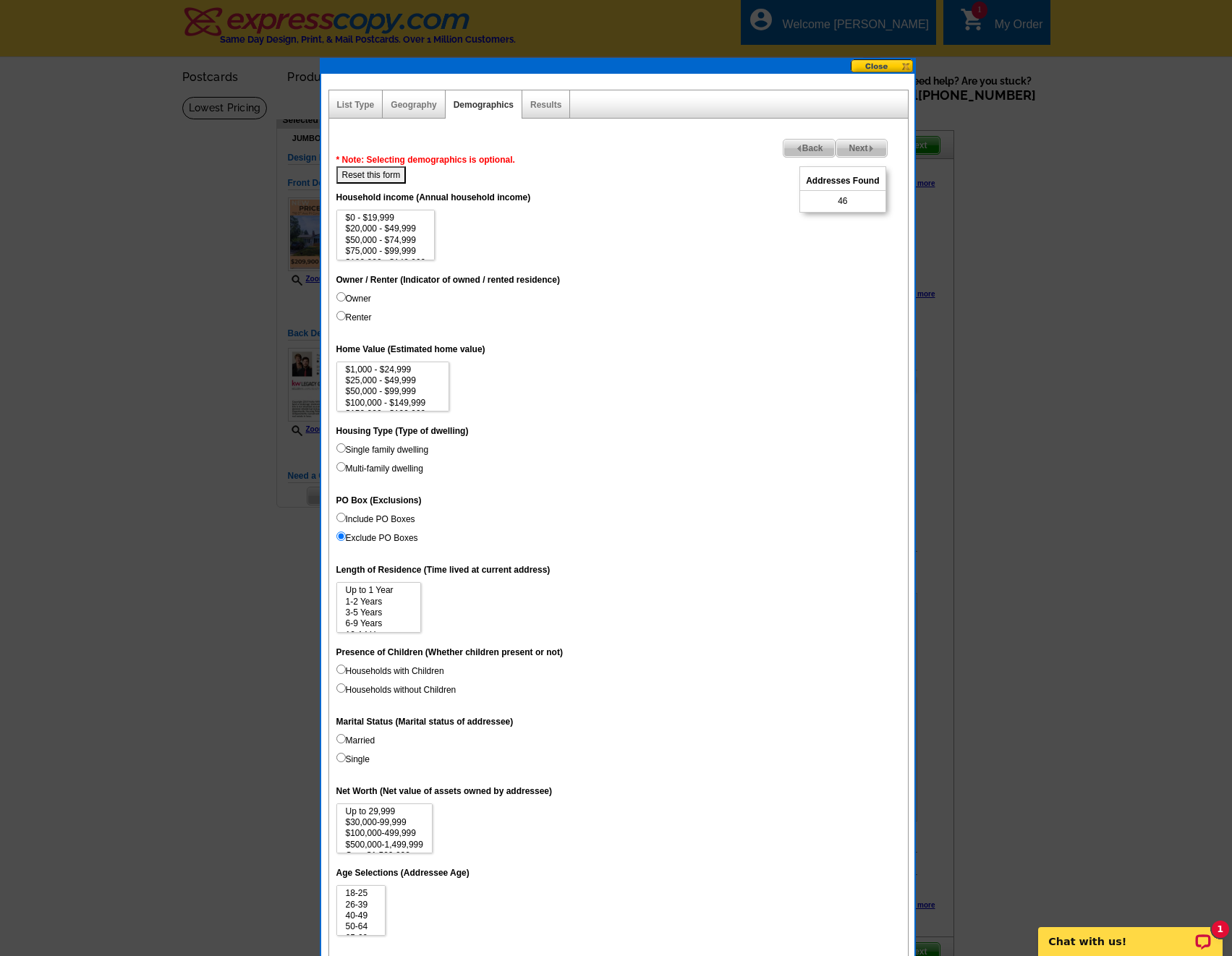
click at [805, 142] on span "Back" at bounding box center [809, 148] width 52 height 17
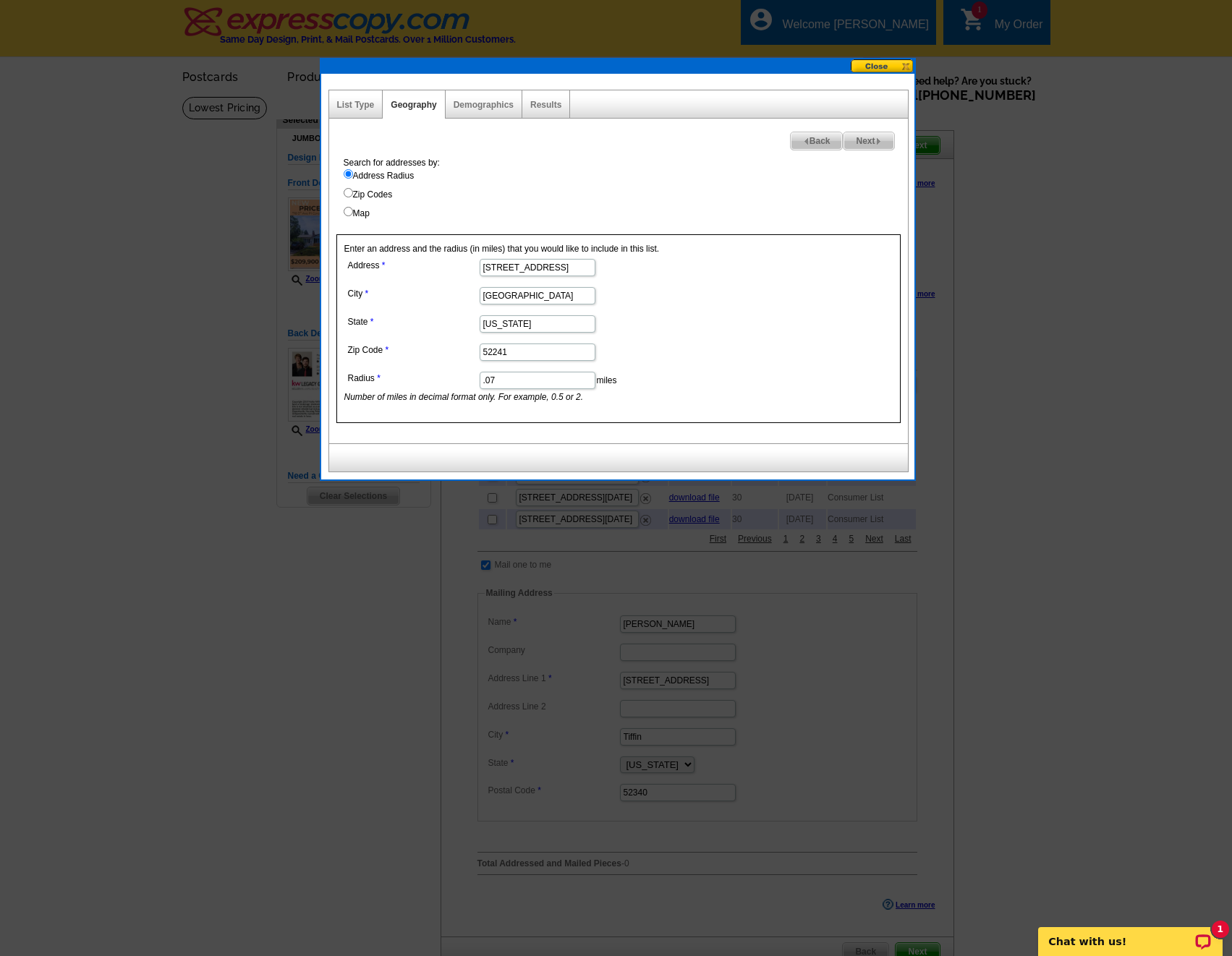
click at [512, 381] on input ".07" at bounding box center [537, 381] width 115 height 17
type input ".065"
click at [884, 142] on span "Next" at bounding box center [868, 141] width 50 height 17
select select
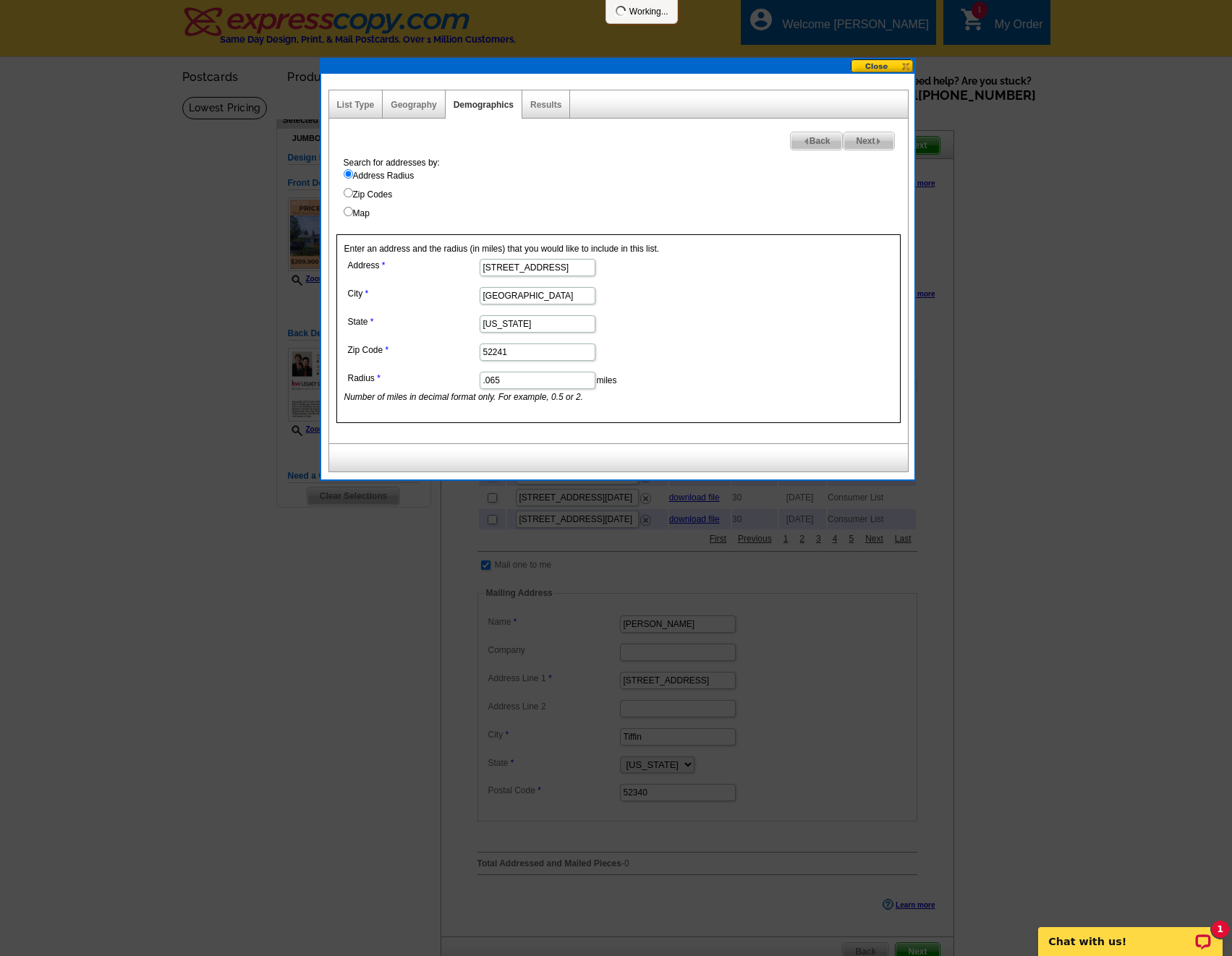
select select
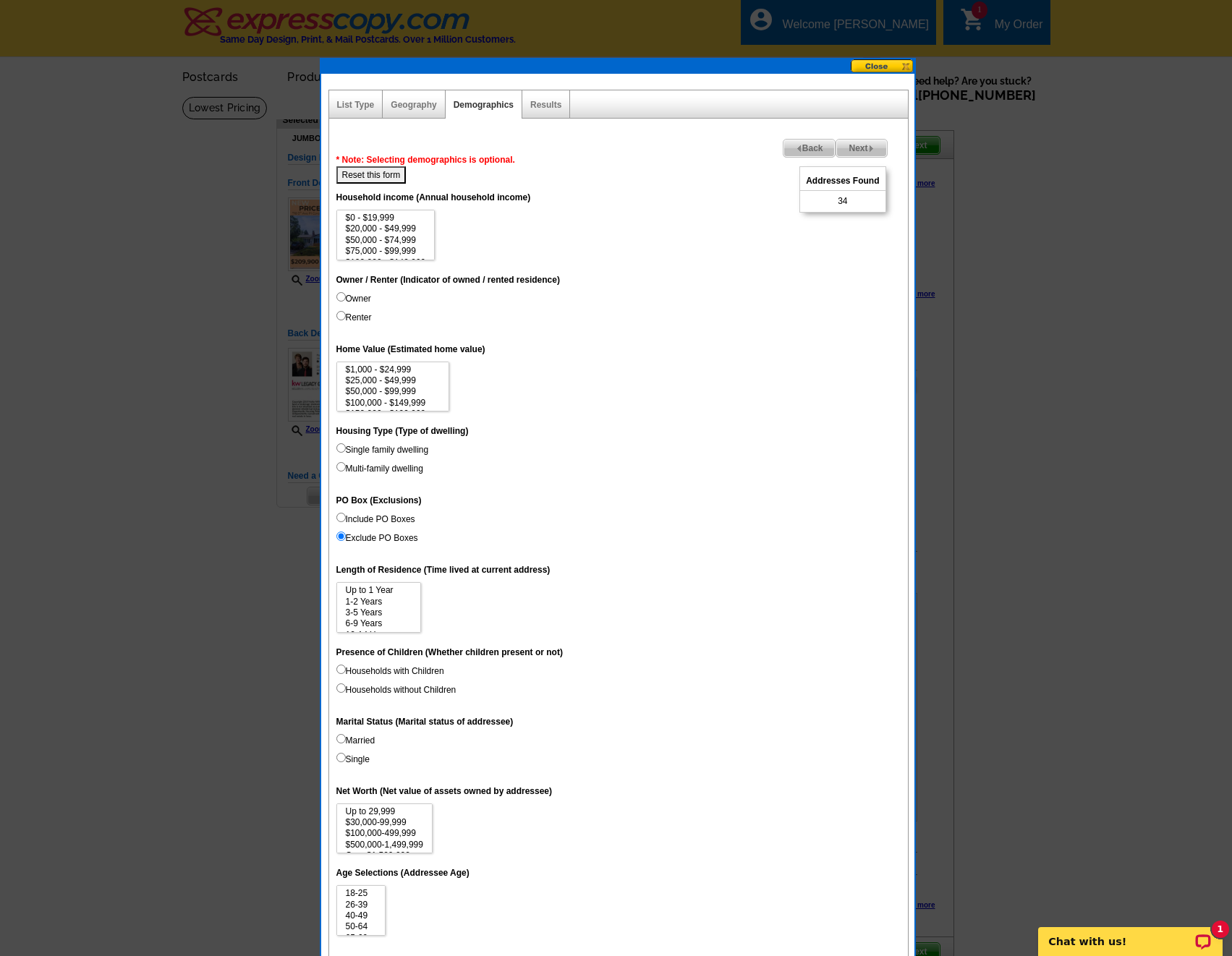
click at [784, 142] on span "Back" at bounding box center [809, 148] width 52 height 17
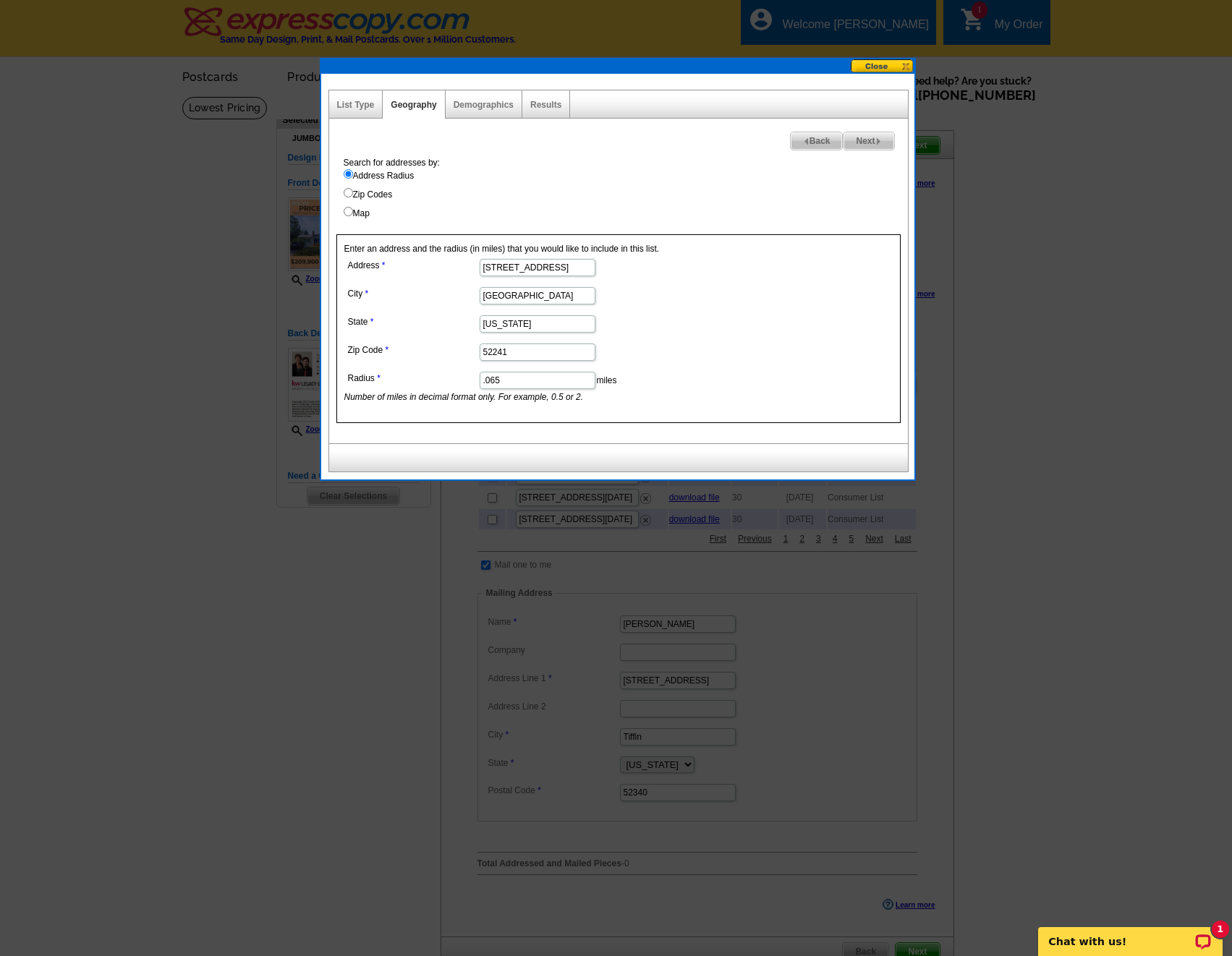
click at [566, 387] on input ".065" at bounding box center [537, 381] width 115 height 17
type input ".063"
click at [875, 140] on img at bounding box center [878, 141] width 7 height 7
select select
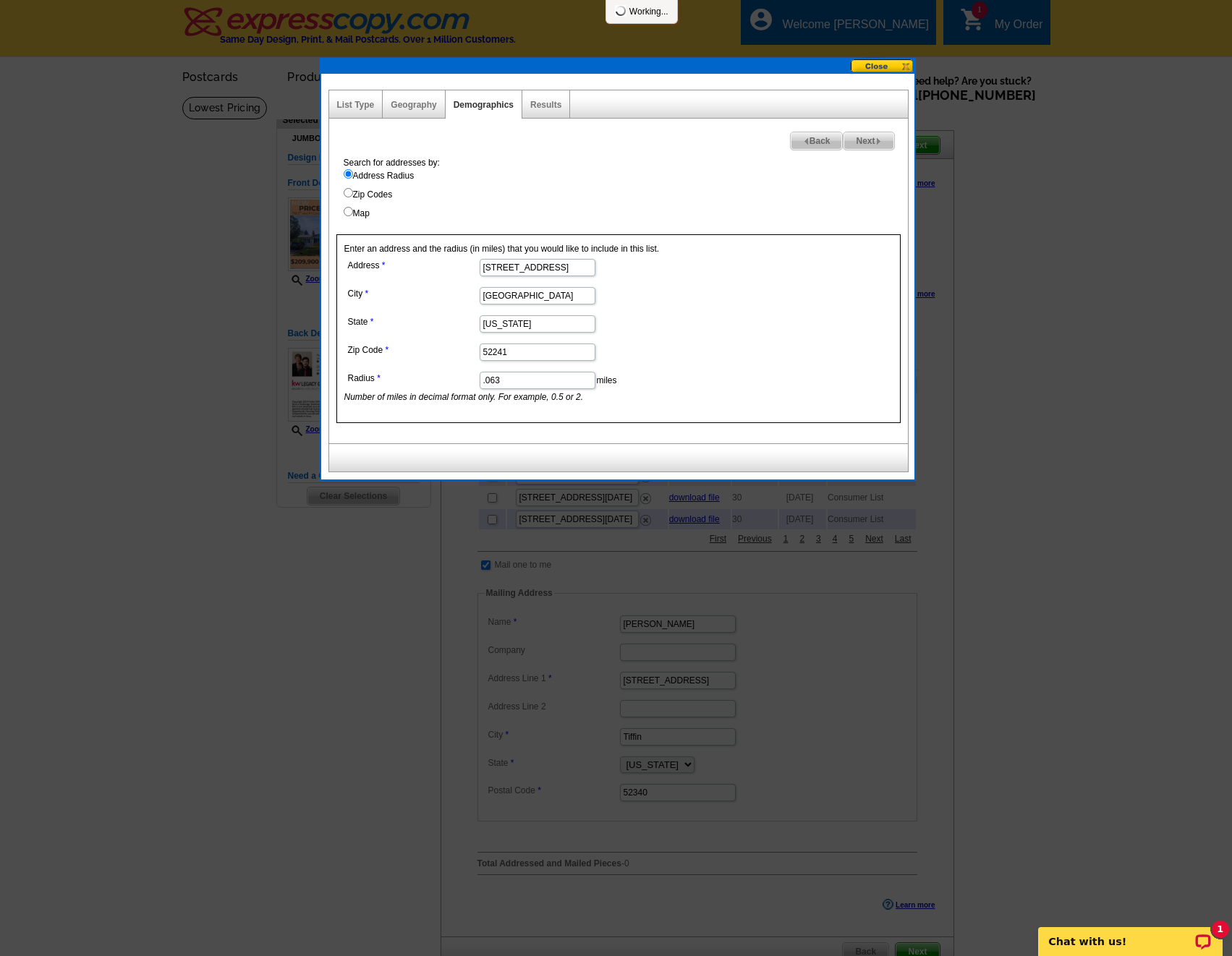
select select
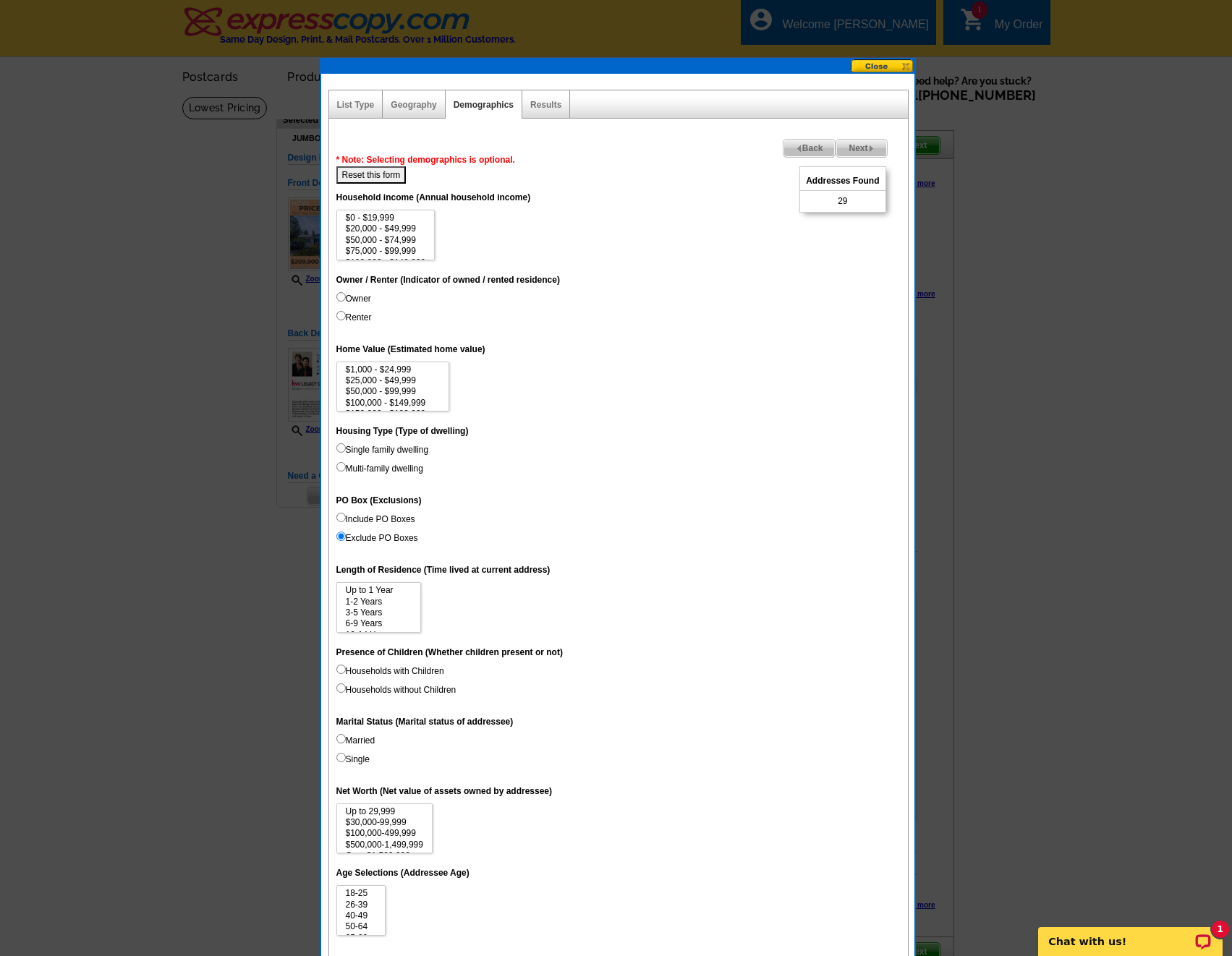
click at [796, 146] on img at bounding box center [799, 148] width 7 height 7
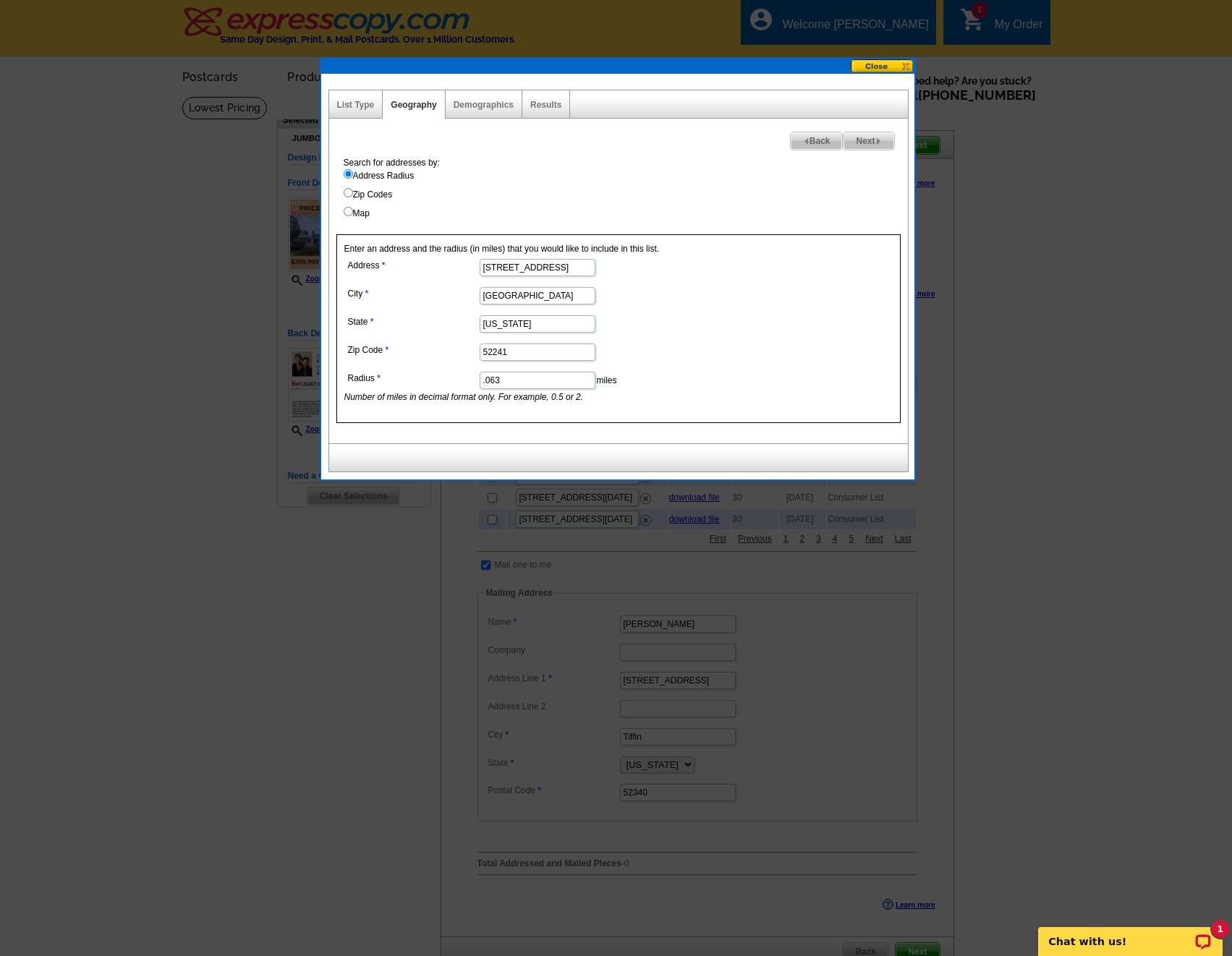
click at [519, 377] on input ".063" at bounding box center [537, 381] width 115 height 17
type input ".064"
click at [868, 147] on span "Next" at bounding box center [868, 141] width 50 height 17
select select
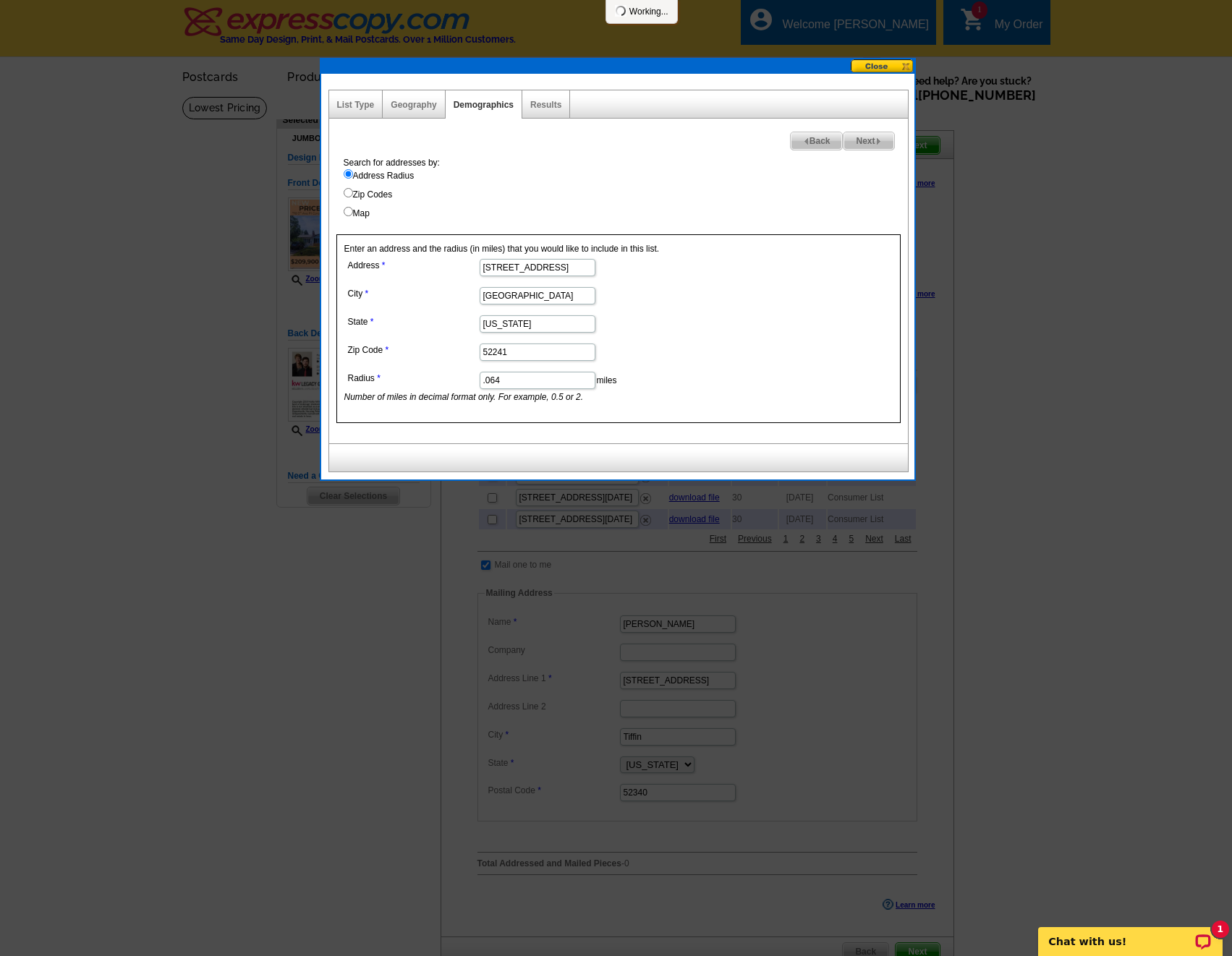
select select
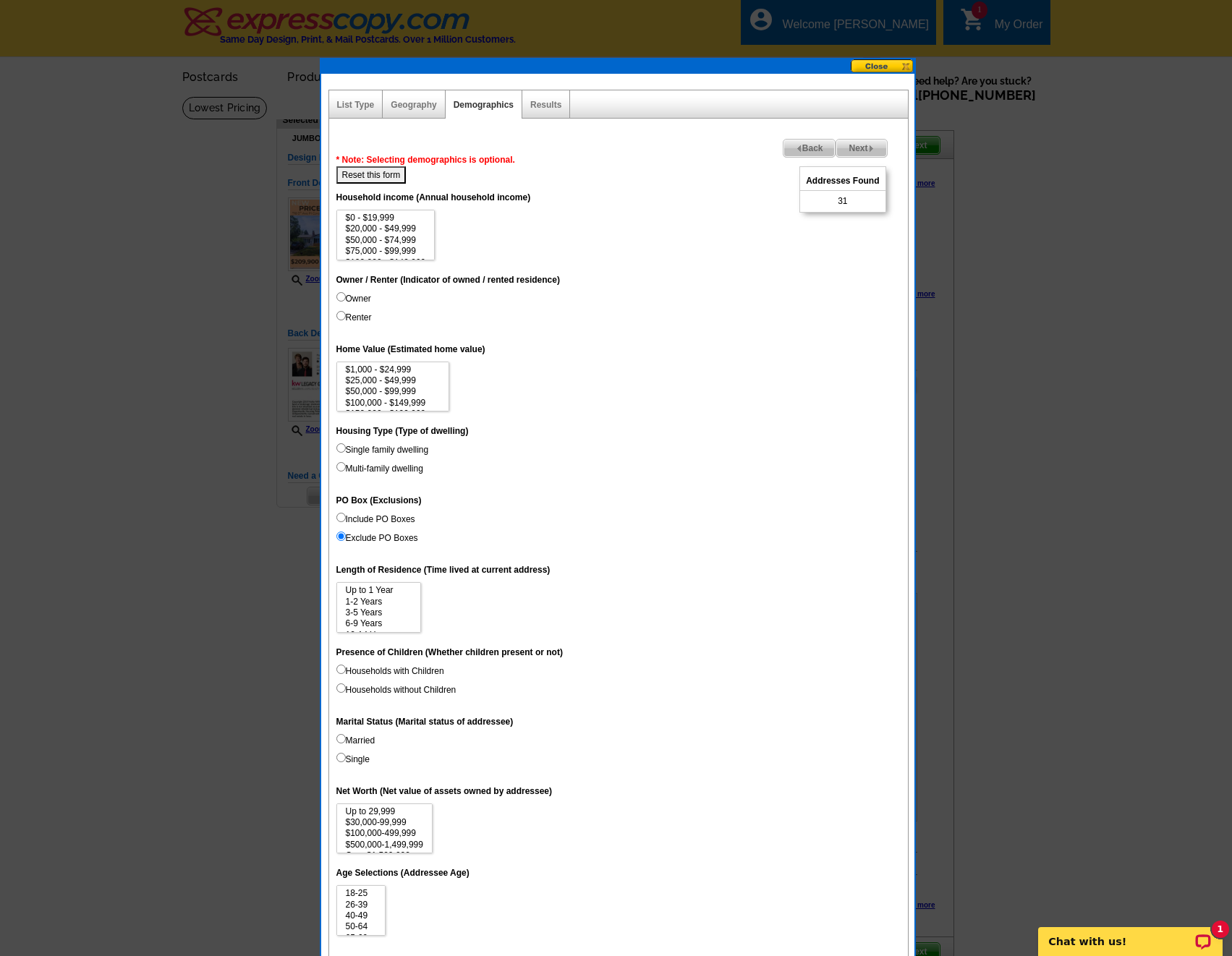
click at [855, 149] on span "Next" at bounding box center [861, 148] width 50 height 17
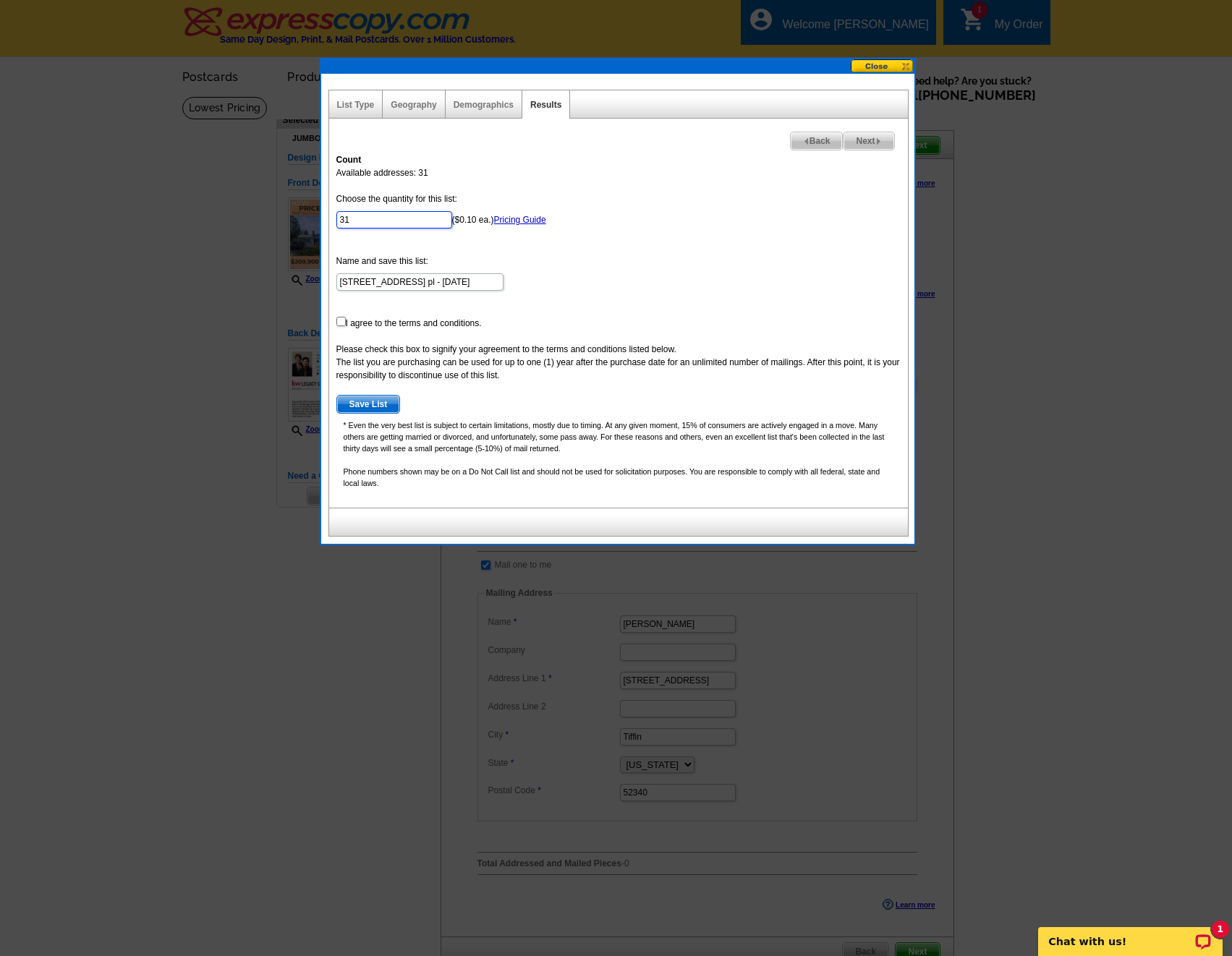
click at [366, 218] on input "31" at bounding box center [393, 219] width 115 height 17
type input "30"
click at [415, 298] on form "Choose the quantity for this list: 30 ($0.10 ea.) Pricing Guide Name and save t…" at bounding box center [617, 303] width 564 height 221
click at [343, 322] on input "checkbox" at bounding box center [341, 322] width 10 height 10
checkbox input "true"
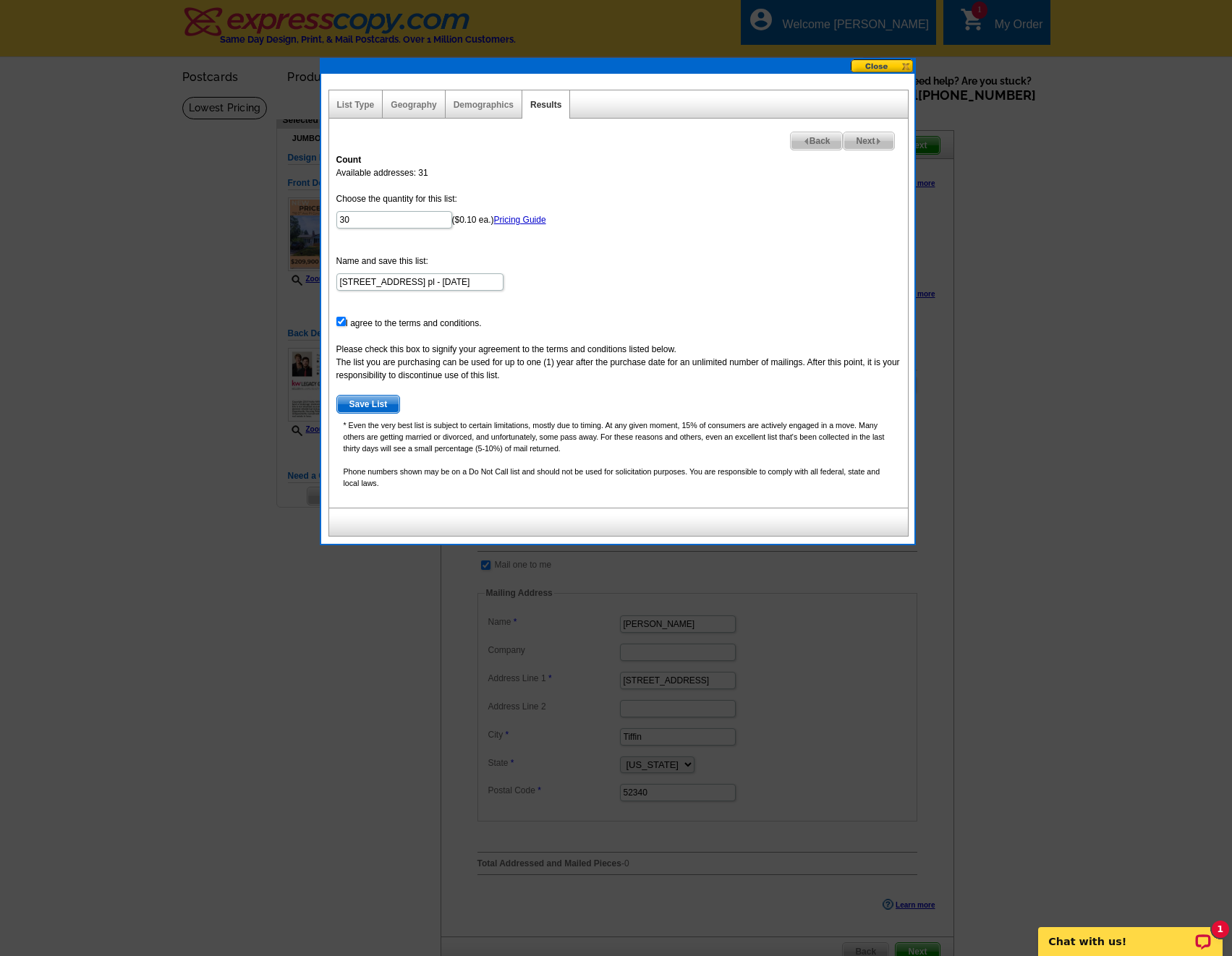
click at [364, 399] on span "Save List" at bounding box center [368, 405] width 63 height 17
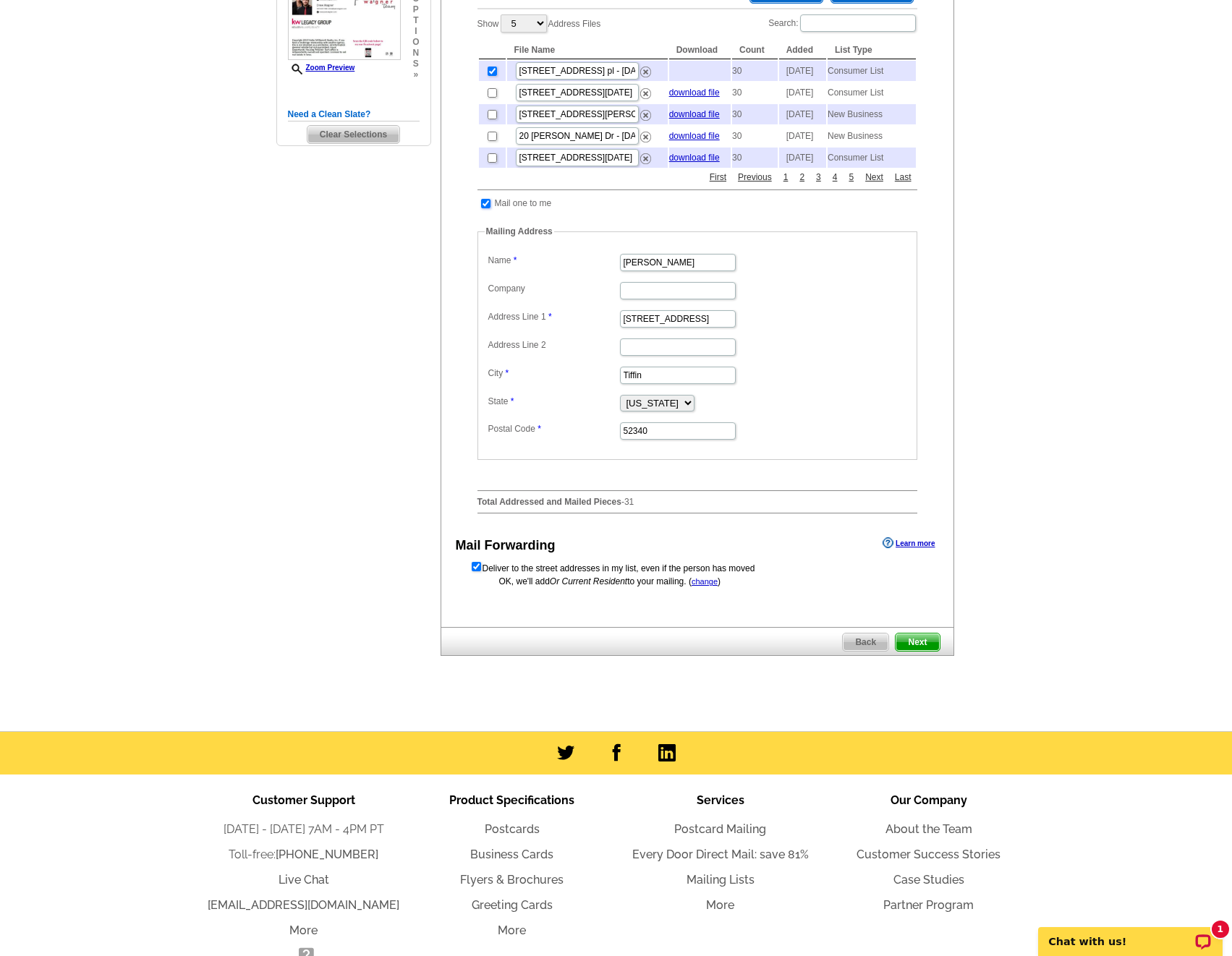
click at [486, 208] on input "checkbox" at bounding box center [486, 203] width 10 height 10
checkbox input "false"
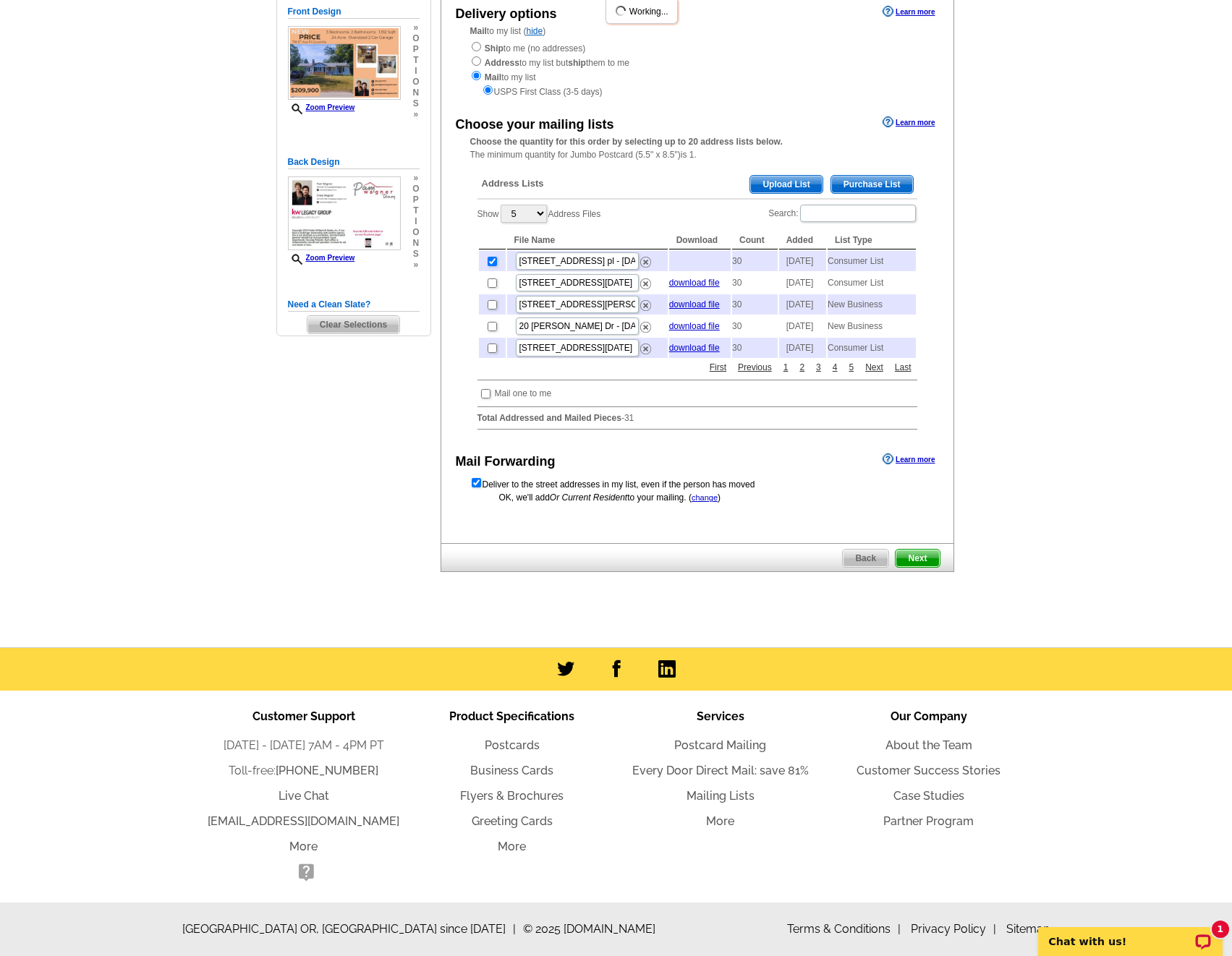
click at [922, 560] on span "Next" at bounding box center [916, 558] width 43 height 17
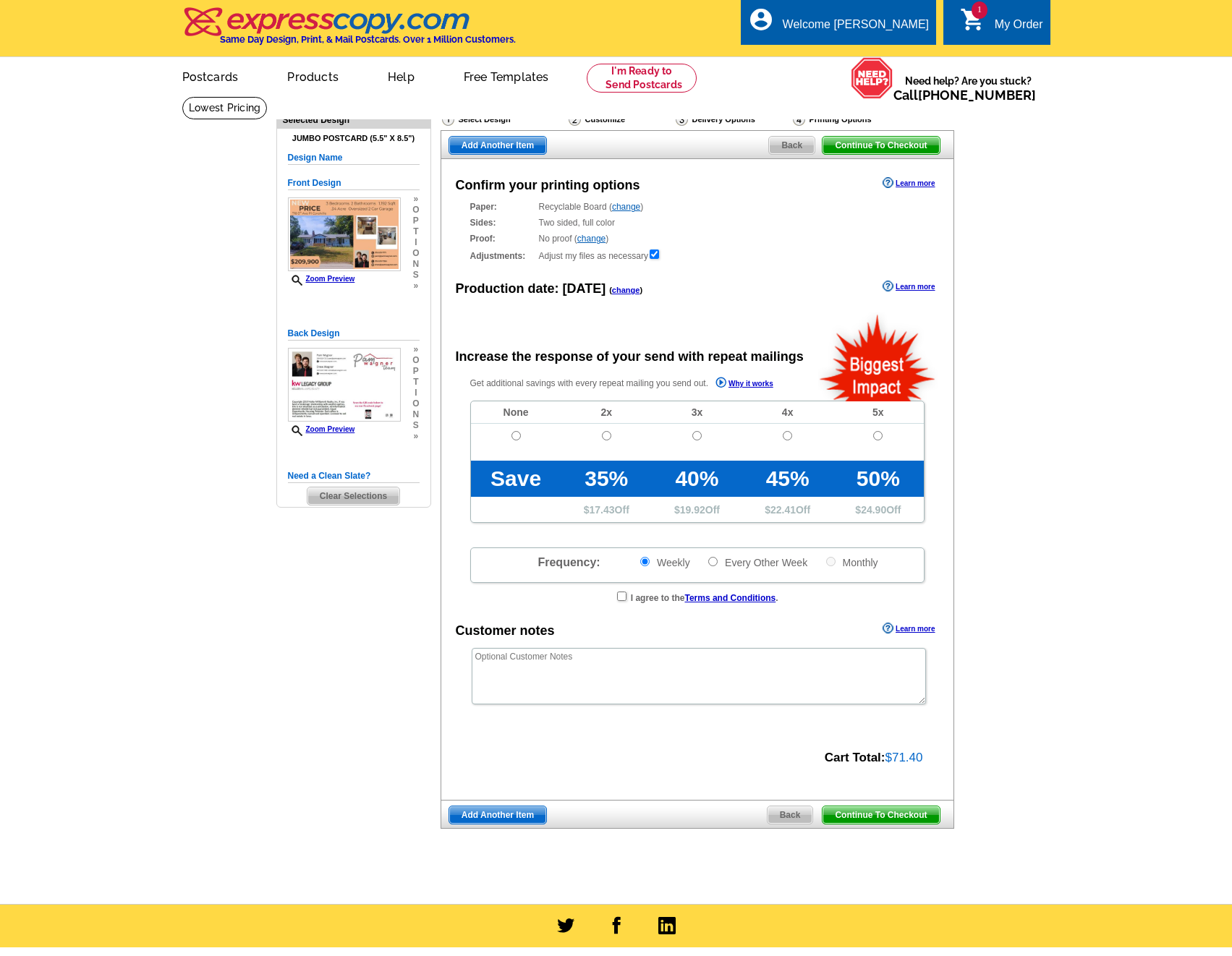
radio input "false"
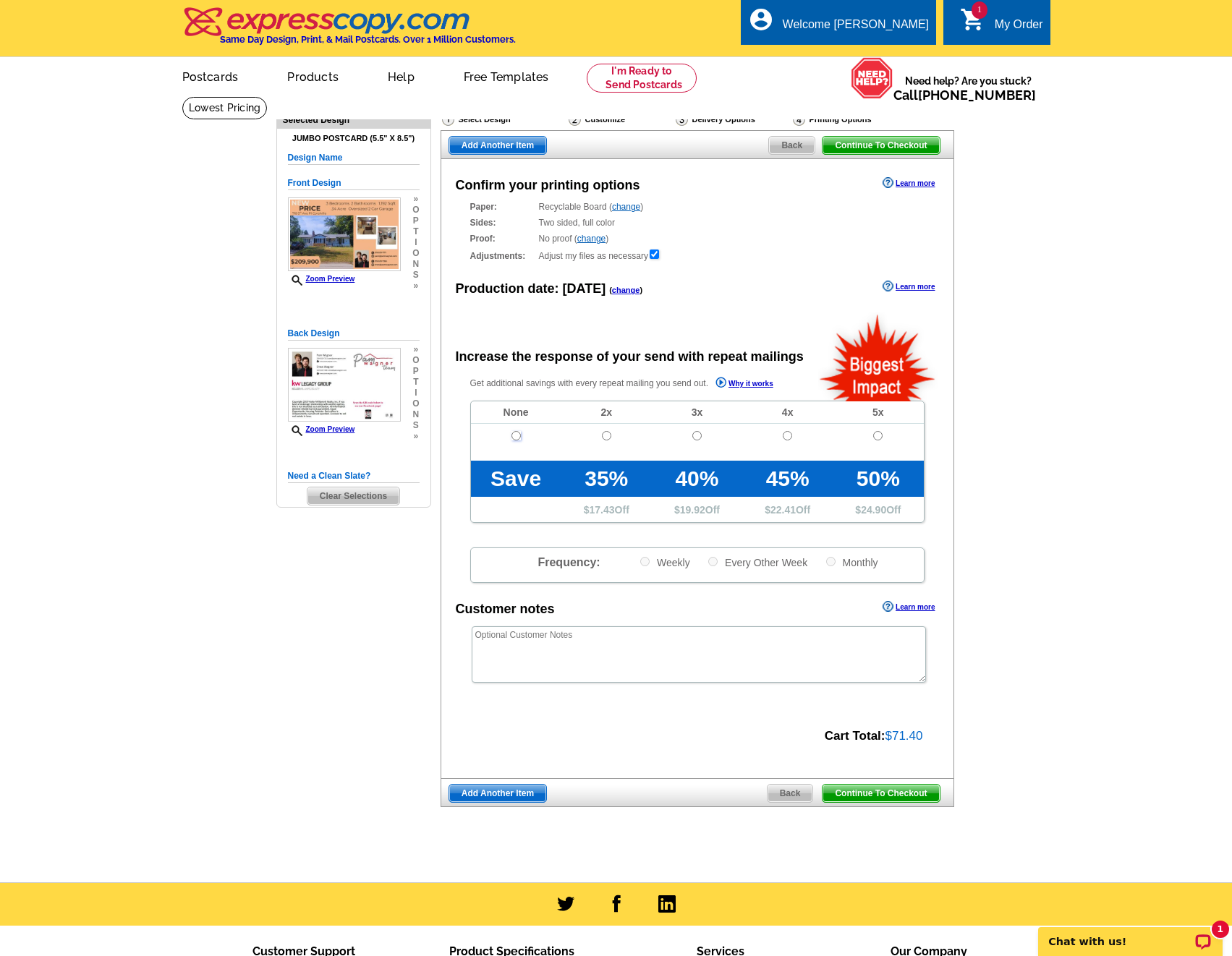
click at [512, 435] on input "radio" at bounding box center [516, 436] width 10 height 10
radio input "true"
click at [908, 794] on span "Continue To Checkout" at bounding box center [881, 793] width 116 height 17
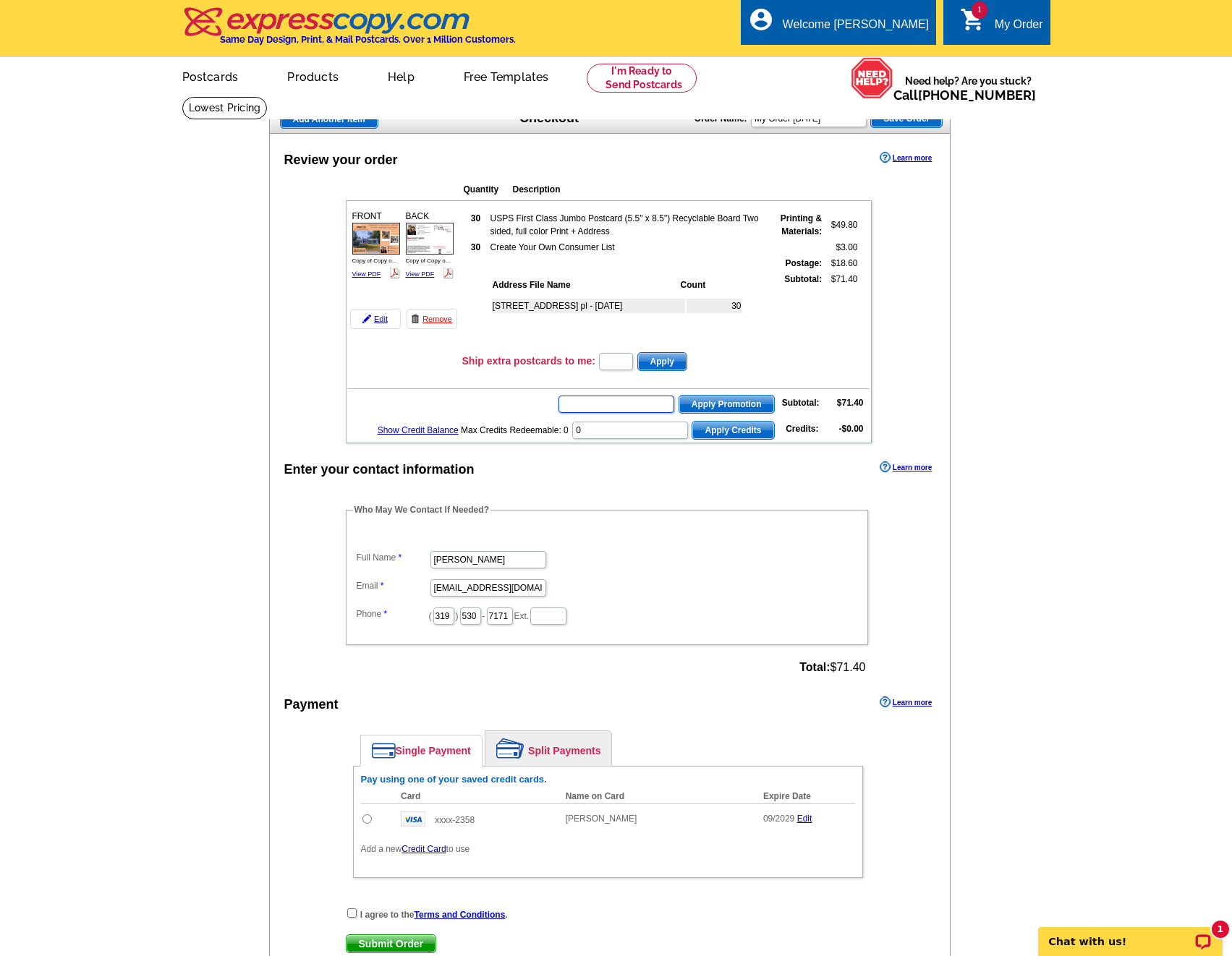
click at [642, 412] on input "text" at bounding box center [616, 405] width 115 height 17
type input "chat20"
click at [719, 406] on span "Apply Promotion" at bounding box center [726, 405] width 94 height 17
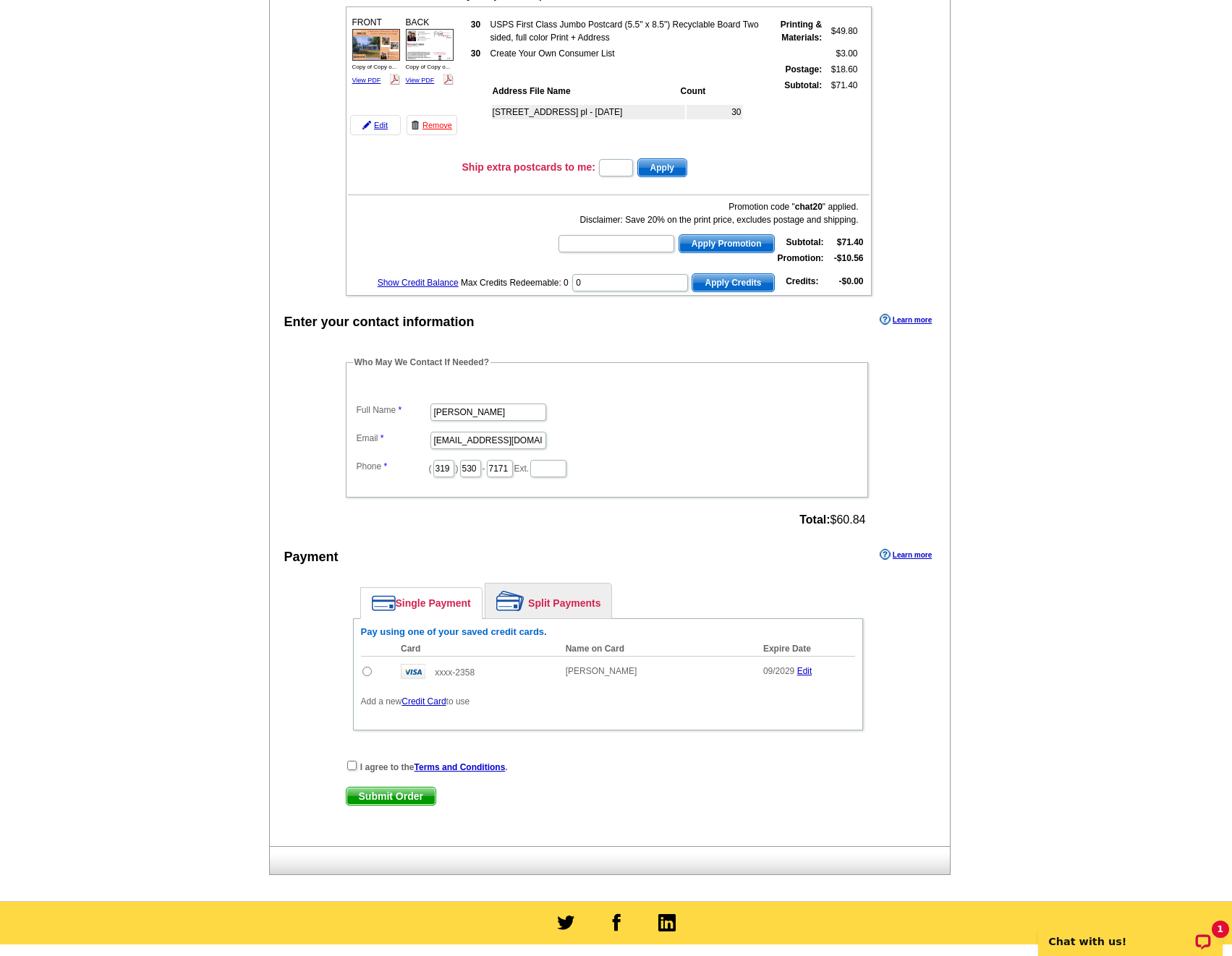
scroll to position [449, 0]
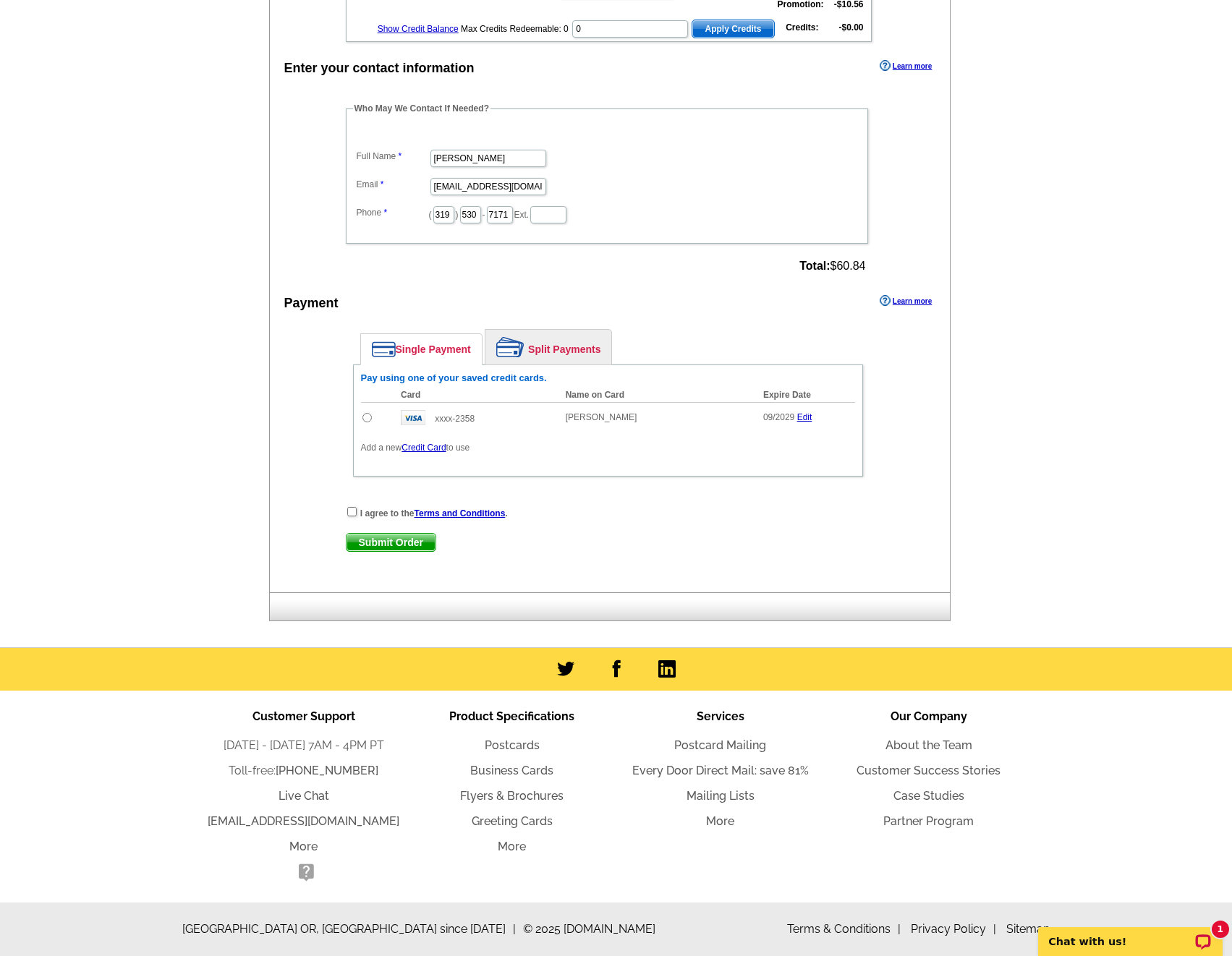
click at [364, 417] on input "radio" at bounding box center [367, 418] width 10 height 10
radio input "true"
click at [354, 515] on input "checkbox" at bounding box center [352, 511] width 10 height 10
checkbox input "true"
click at [394, 549] on span "Submit Order" at bounding box center [390, 542] width 89 height 17
